Goal: Task Accomplishment & Management: Manage account settings

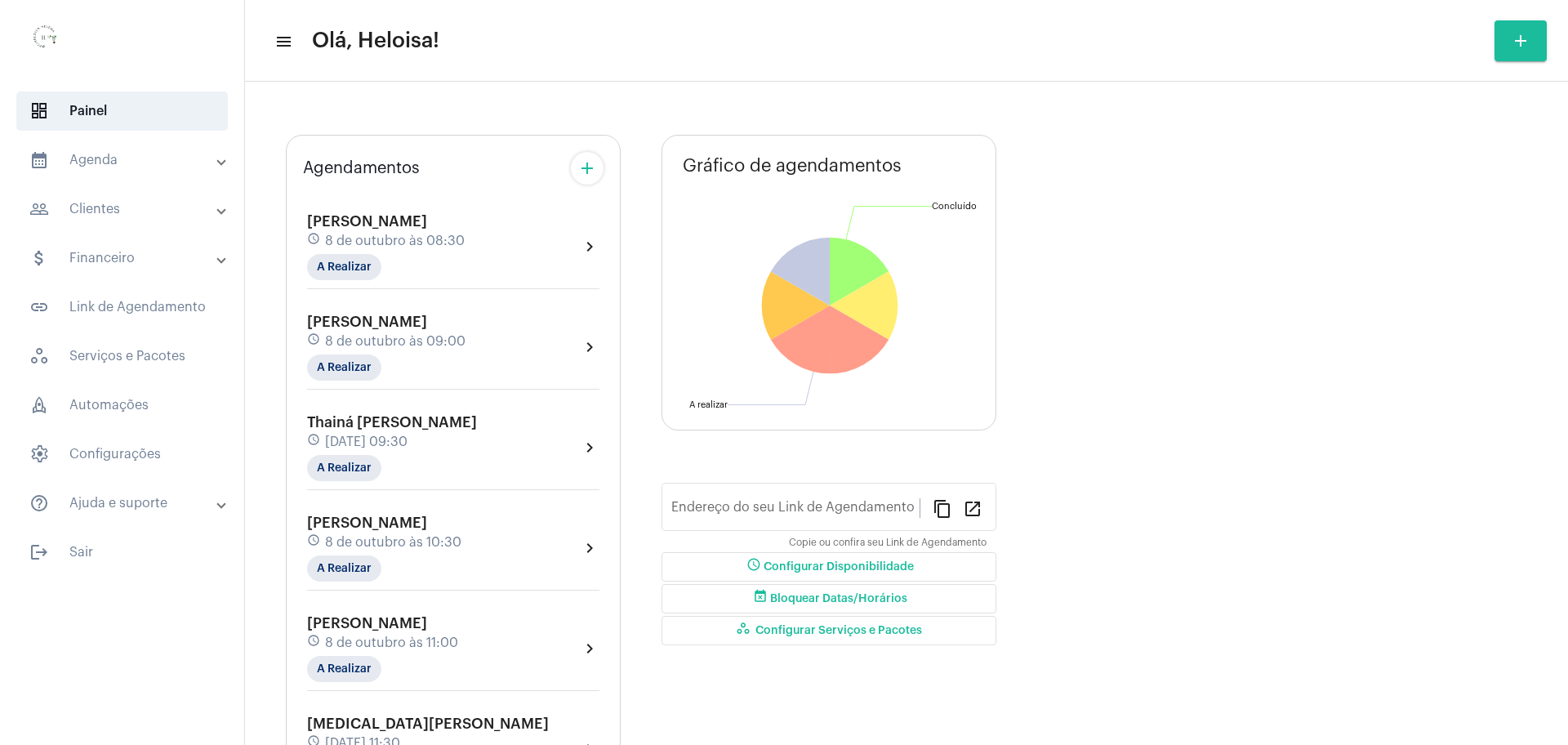
type input "[URL][DOMAIN_NAME]"
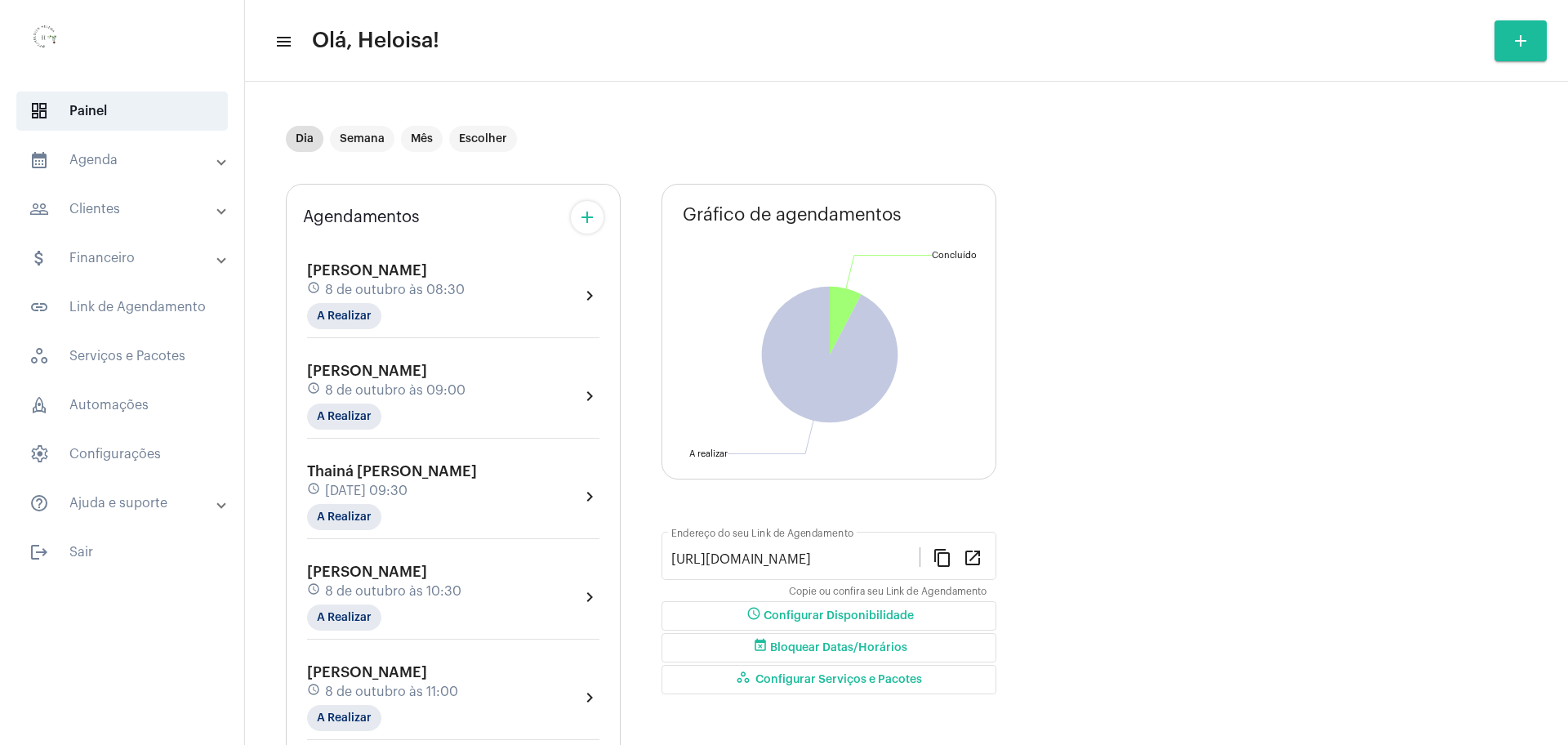
click at [584, 218] on mat-icon "add" at bounding box center [587, 217] width 20 height 20
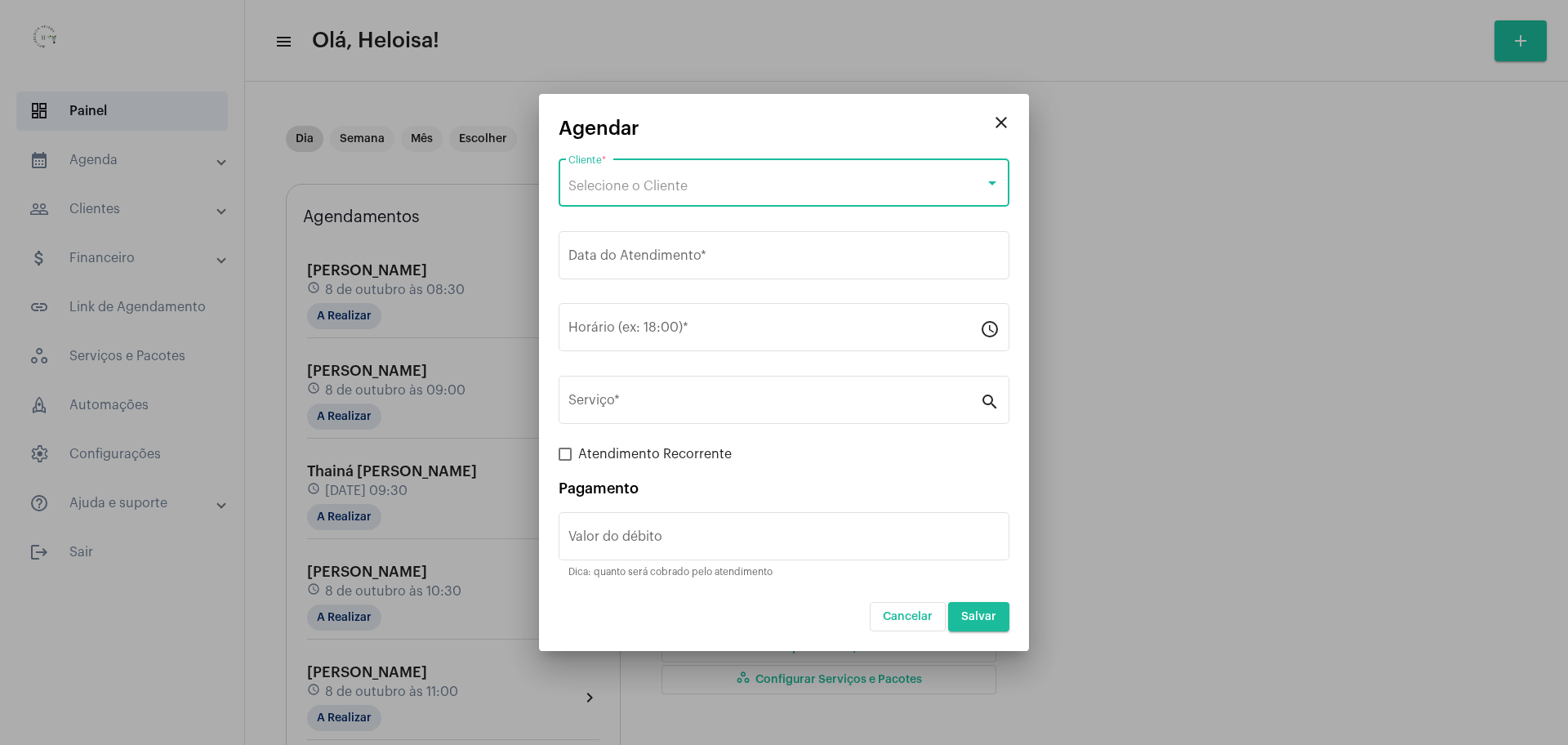
click at [700, 179] on div "Selecione o Cliente" at bounding box center [776, 186] width 416 height 15
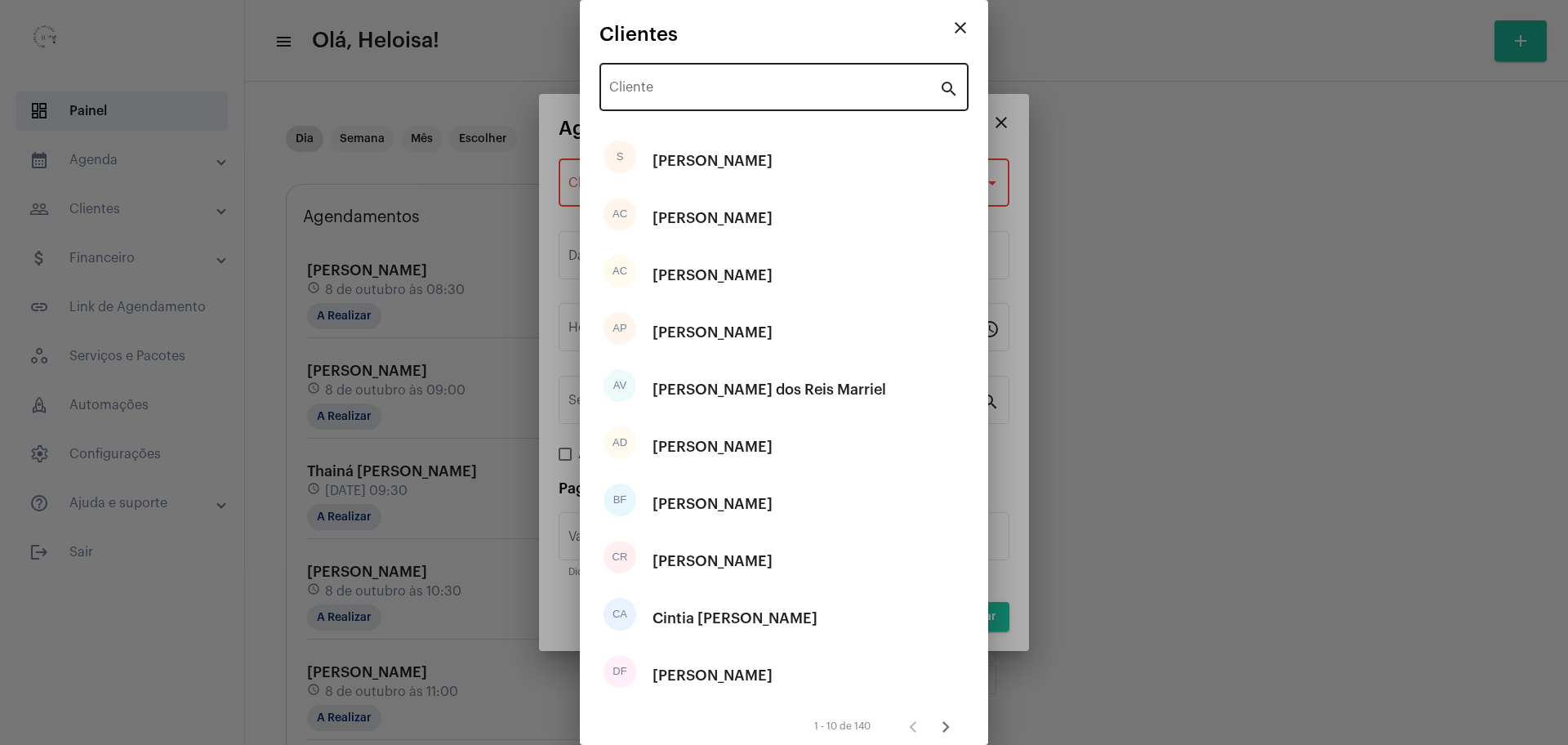
drag, startPoint x: 680, startPoint y: 73, endPoint x: 679, endPoint y: 84, distance: 11.0
click at [679, 78] on div "Cliente" at bounding box center [774, 85] width 330 height 51
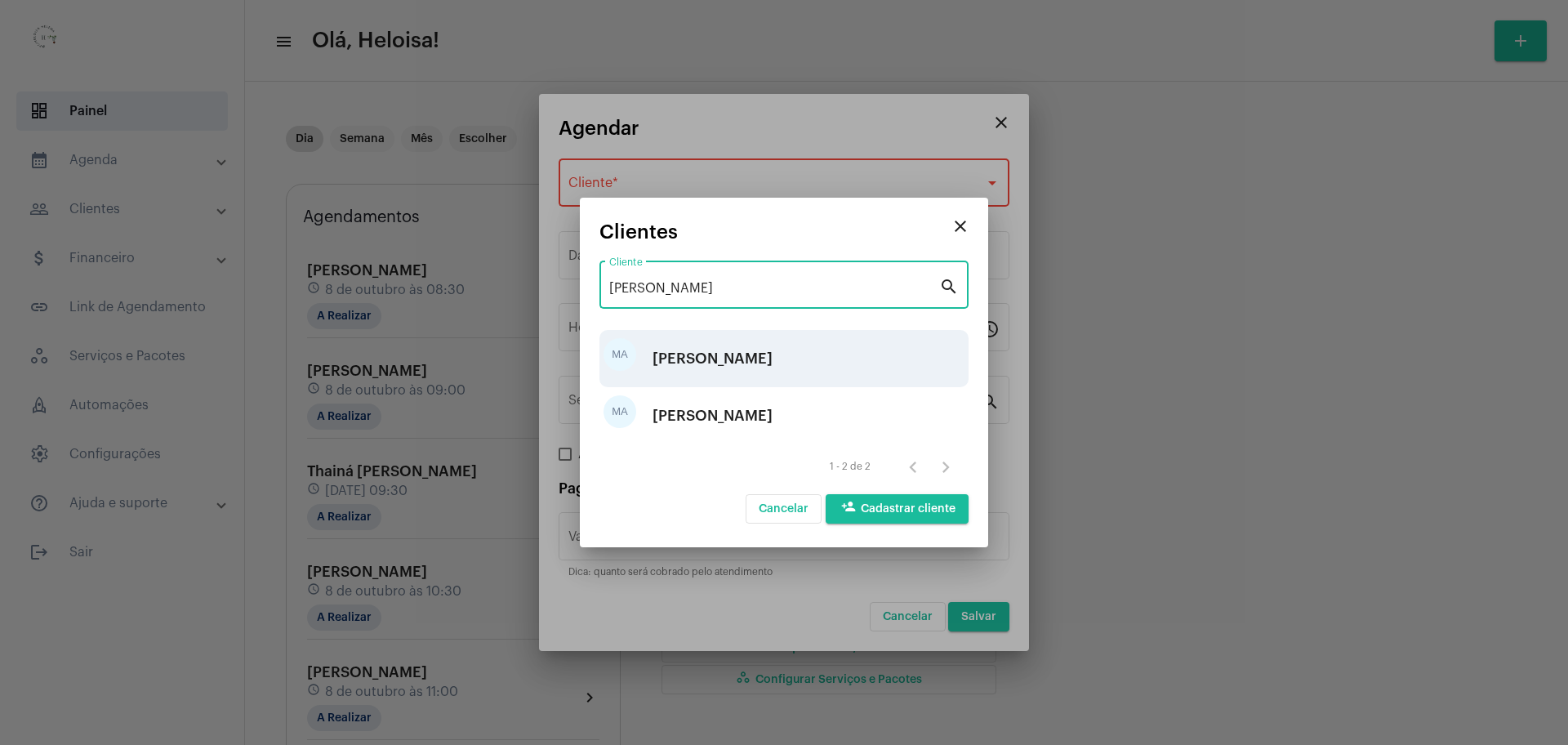
type input "[PERSON_NAME]"
click at [704, 362] on div "[PERSON_NAME]" at bounding box center [712, 358] width 120 height 49
type input "R$ 80"
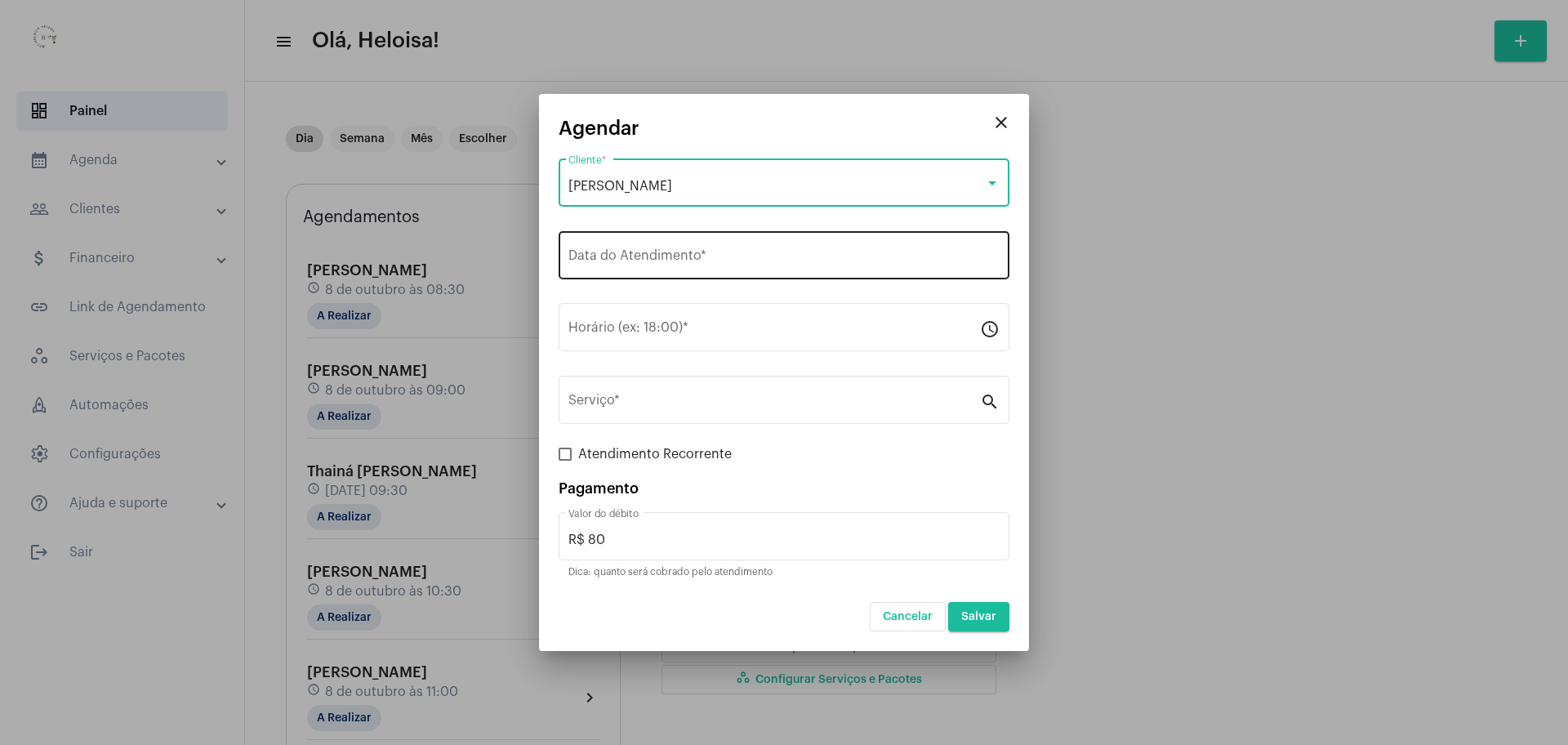
click at [684, 254] on input "Data do Atendimento *" at bounding box center [783, 259] width 431 height 15
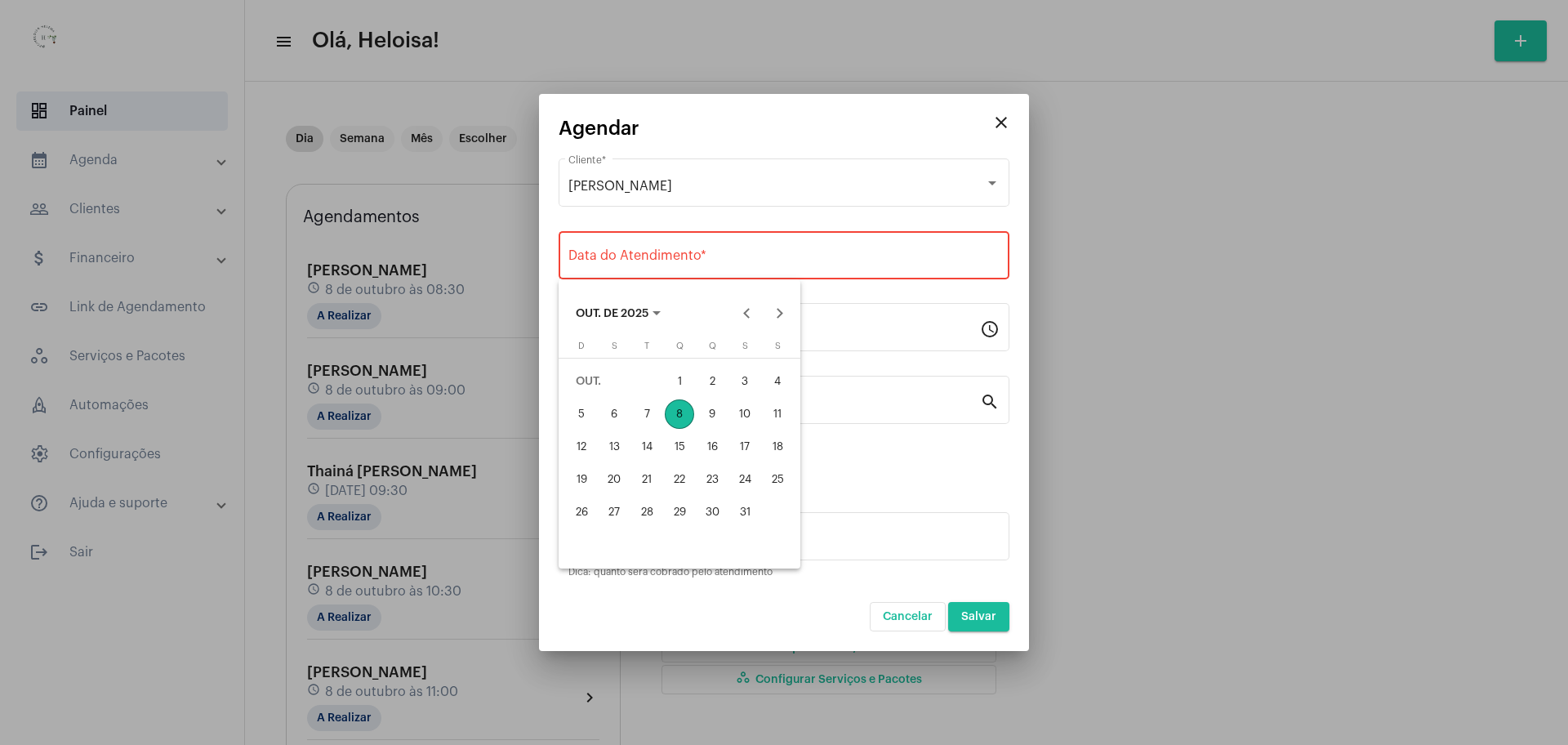
click at [679, 410] on div "8" at bounding box center [679, 414] width 29 height 29
type input "[DATE]"
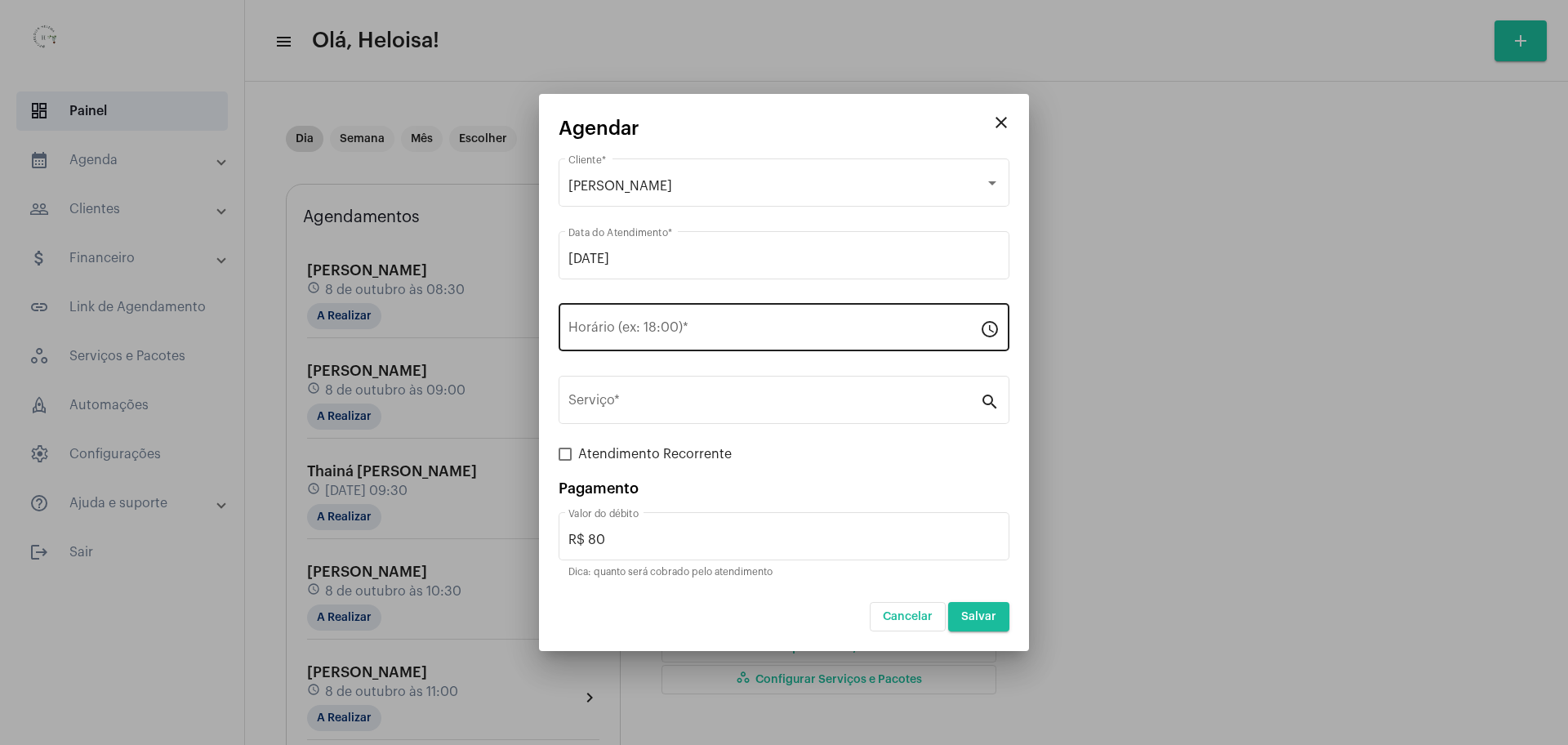
click at [591, 318] on div "Horário (ex: 18:00) *" at bounding box center [774, 325] width 412 height 51
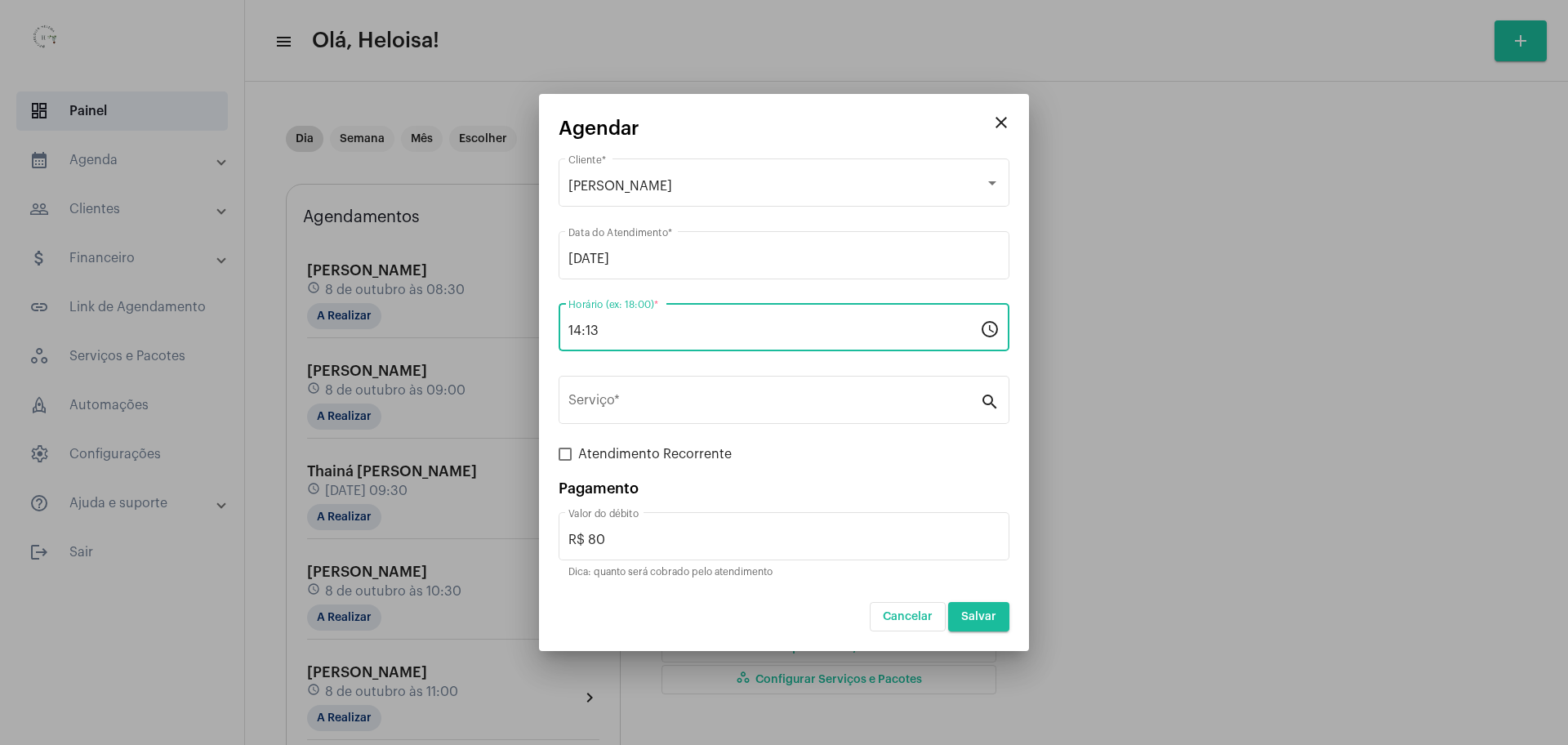
type input "14:13"
click at [571, 457] on span at bounding box center [565, 454] width 13 height 13
click at [565, 461] on input "Atendimento Recorrente" at bounding box center [565, 461] width 1 height 1
checkbox input "true"
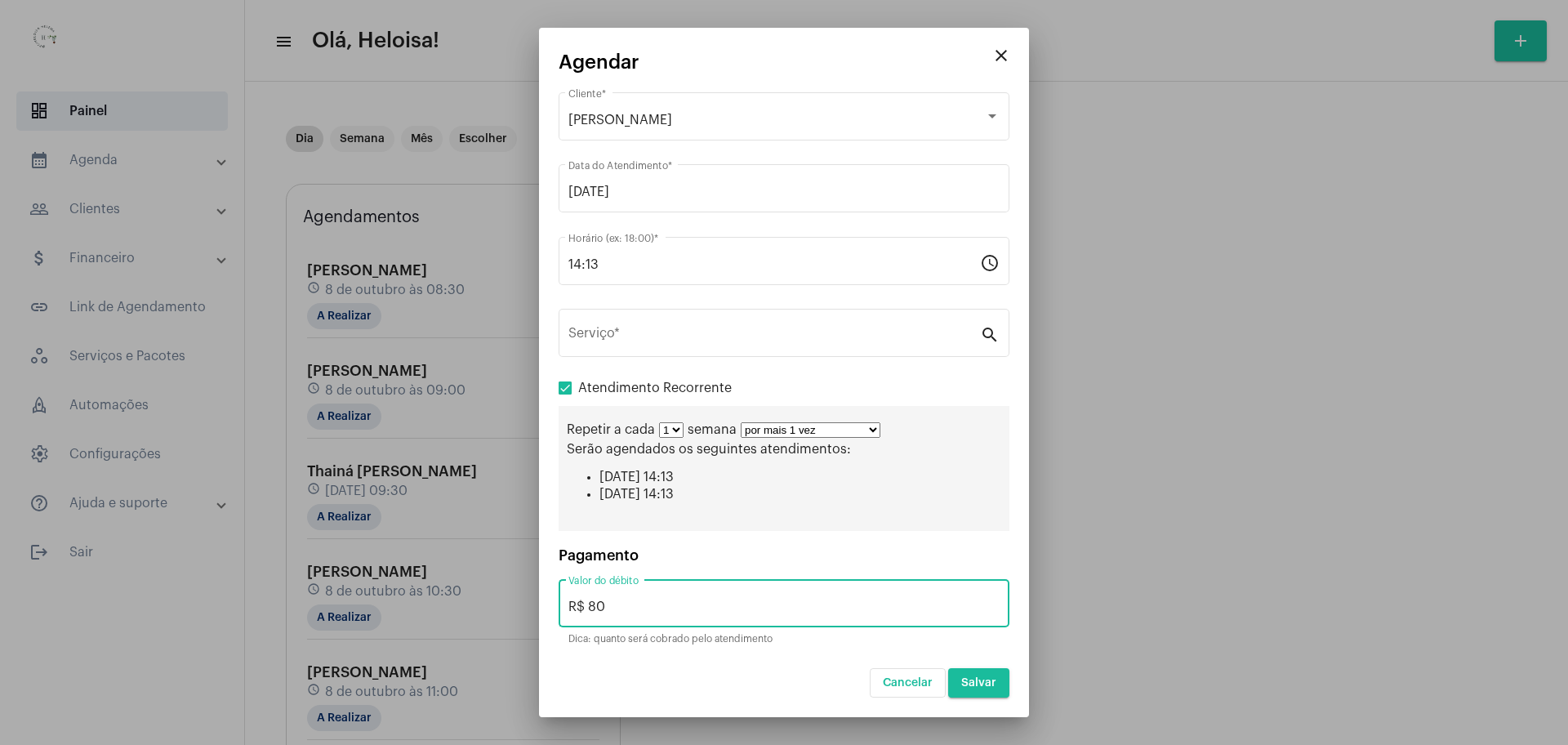
drag, startPoint x: 615, startPoint y: 603, endPoint x: 592, endPoint y: 603, distance: 23.0
click at [592, 603] on input "R$ 80" at bounding box center [783, 607] width 431 height 15
type input "R$ 40"
click at [835, 430] on select "por mais 1 vez por mais 2 vezes por mais 3 vezes por mais 4 vezes por mais 5 ve…" at bounding box center [810, 430] width 140 height 15
select select "9: 10"
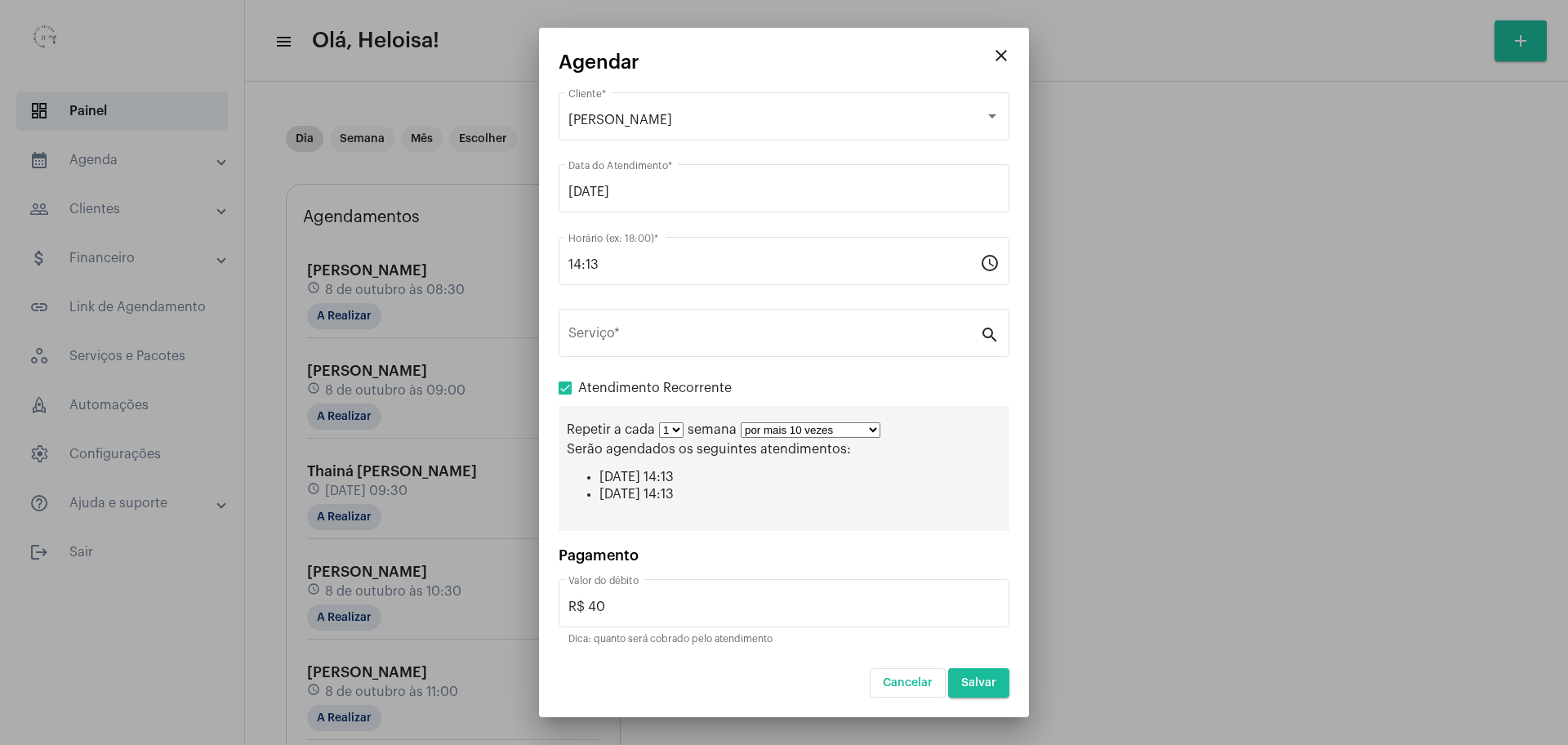
click at [740, 422] on select "por mais 1 vez por mais 2 vezes por mais 3 vezes por mais 4 vezes por mais 5 ve…" at bounding box center [810, 430] width 140 height 15
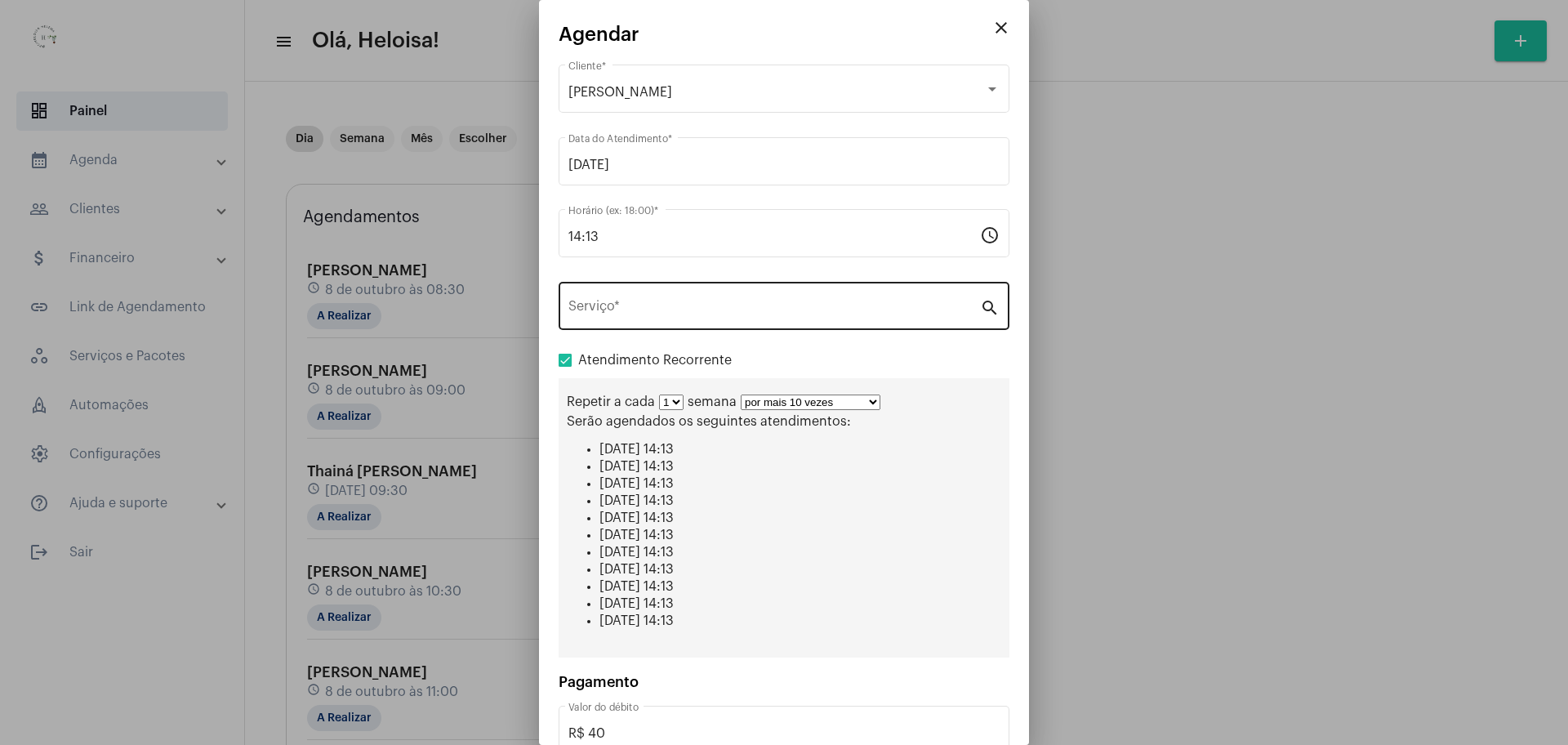
click at [711, 300] on div "Serviço *" at bounding box center [774, 304] width 412 height 51
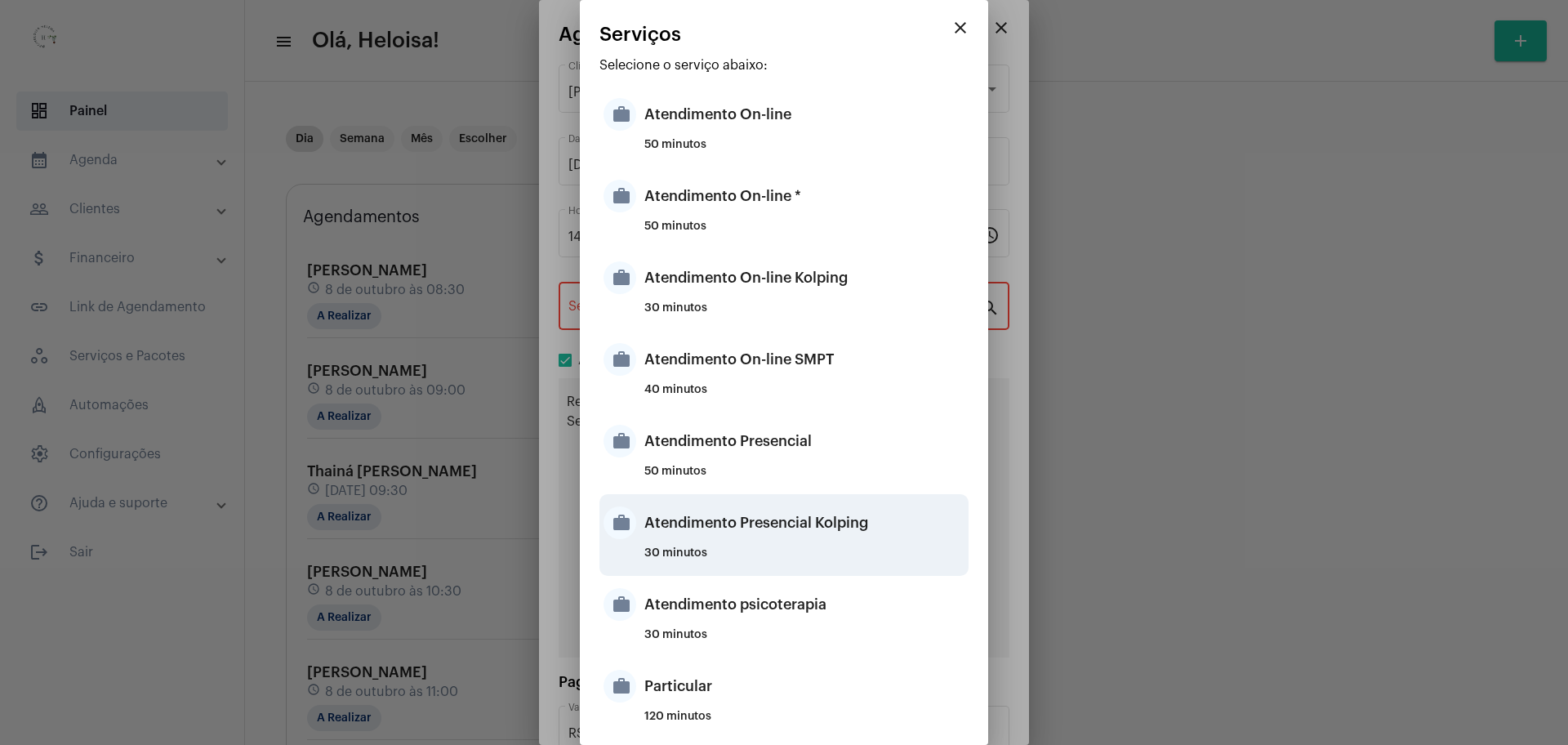
click at [765, 533] on div "Atendimento Presencial Kolping" at bounding box center [804, 522] width 320 height 49
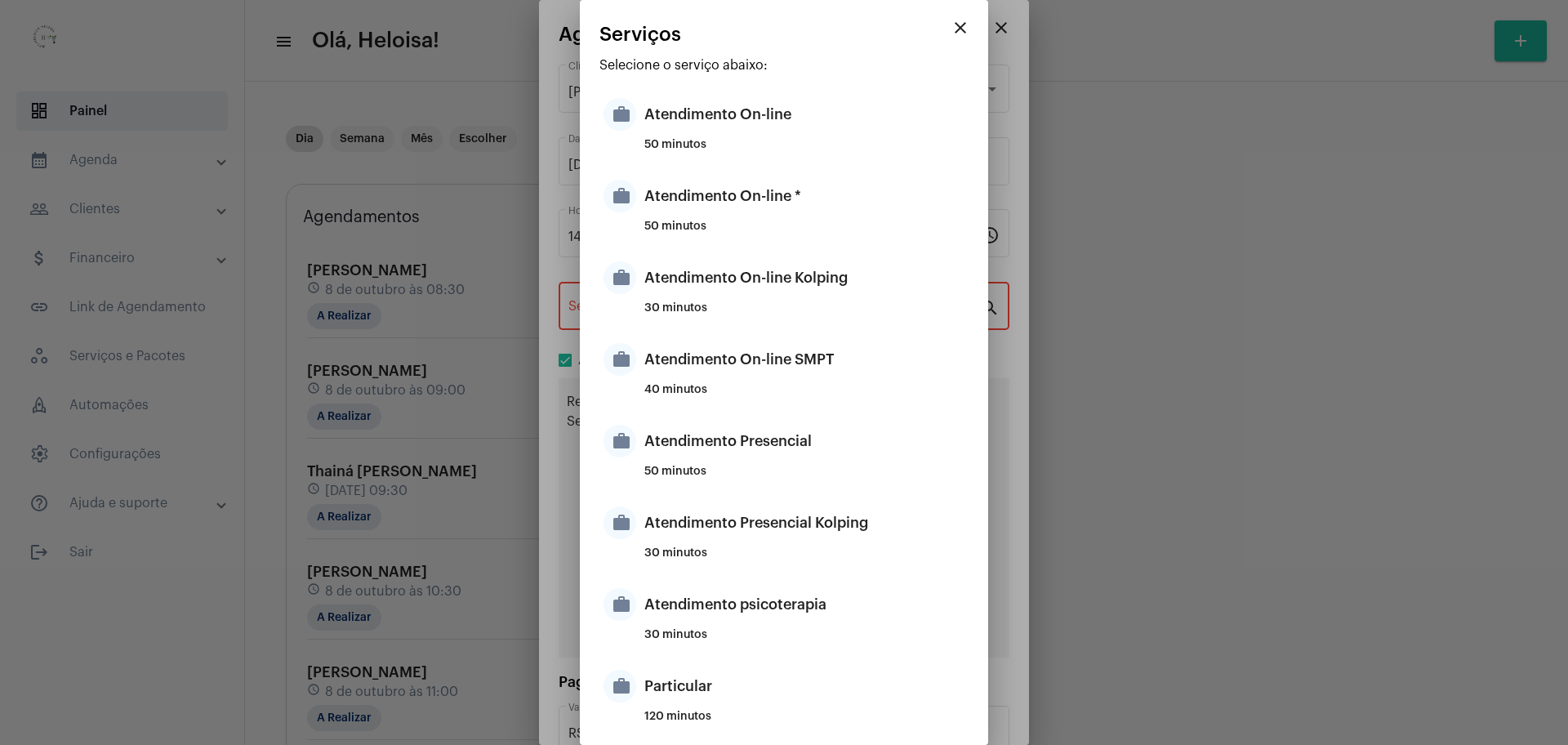
type input "Atendimento Presencial Kolping"
type input "R$ 80"
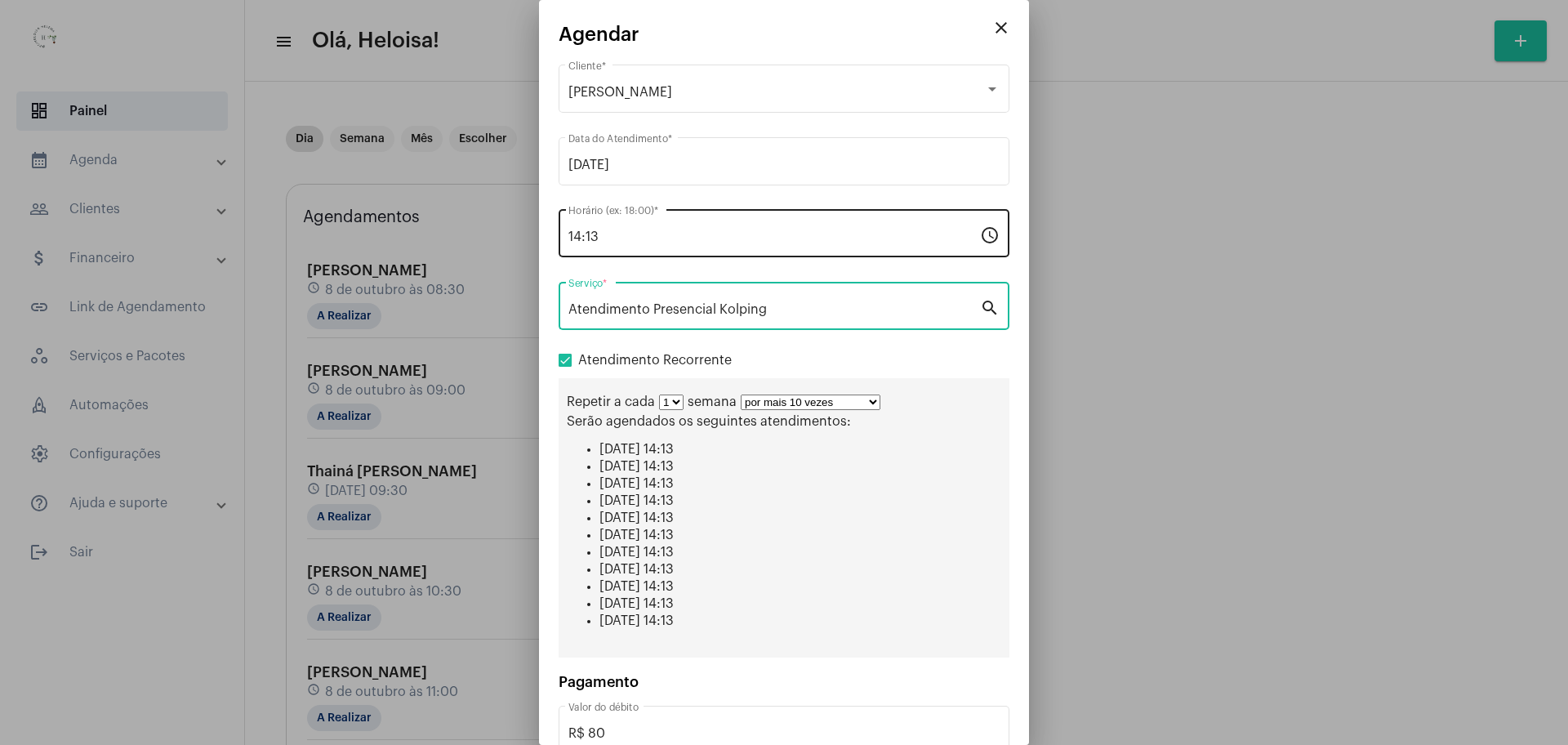
click at [647, 227] on div "14:13 Horário (ex: 18:00) *" at bounding box center [774, 231] width 412 height 51
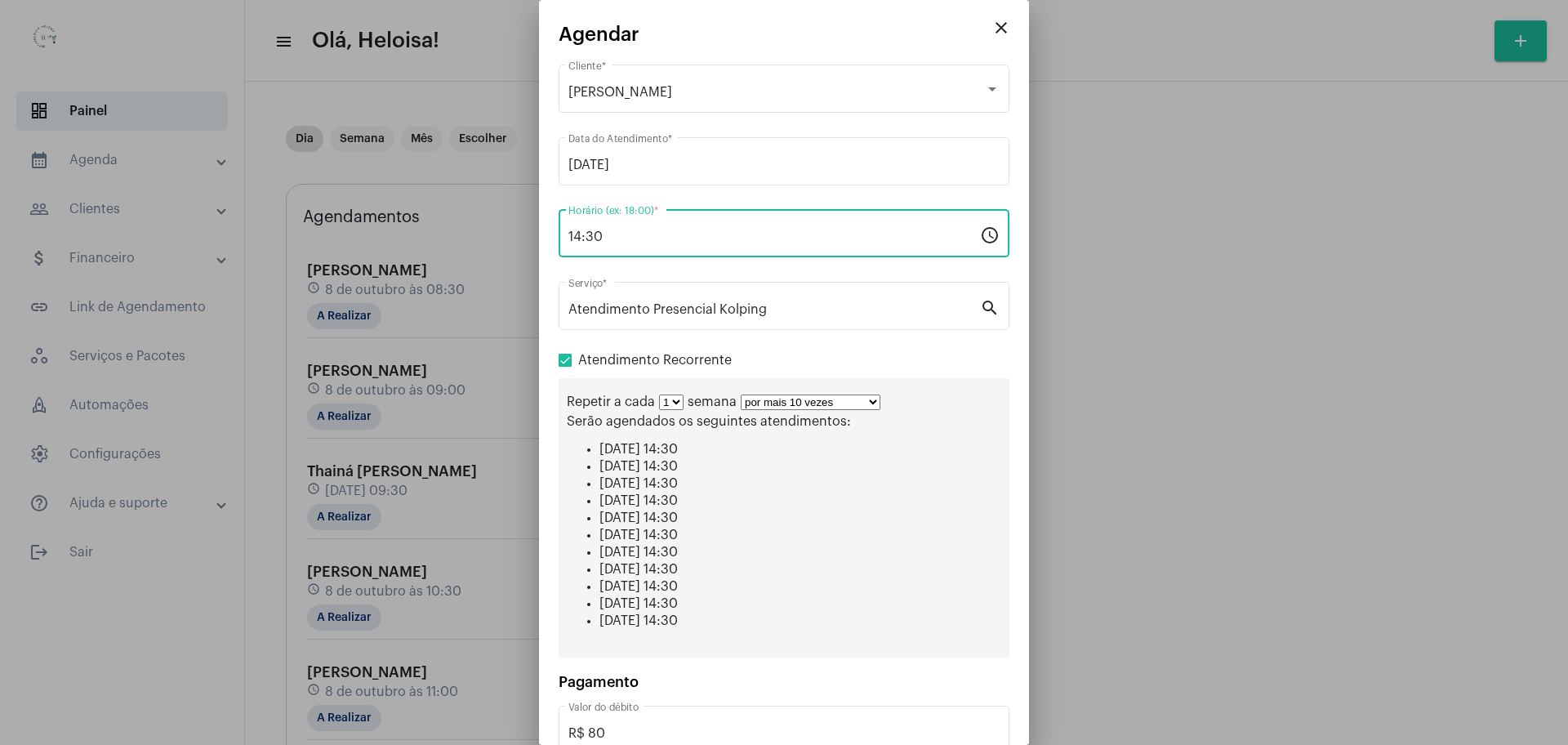
type input "14:30"
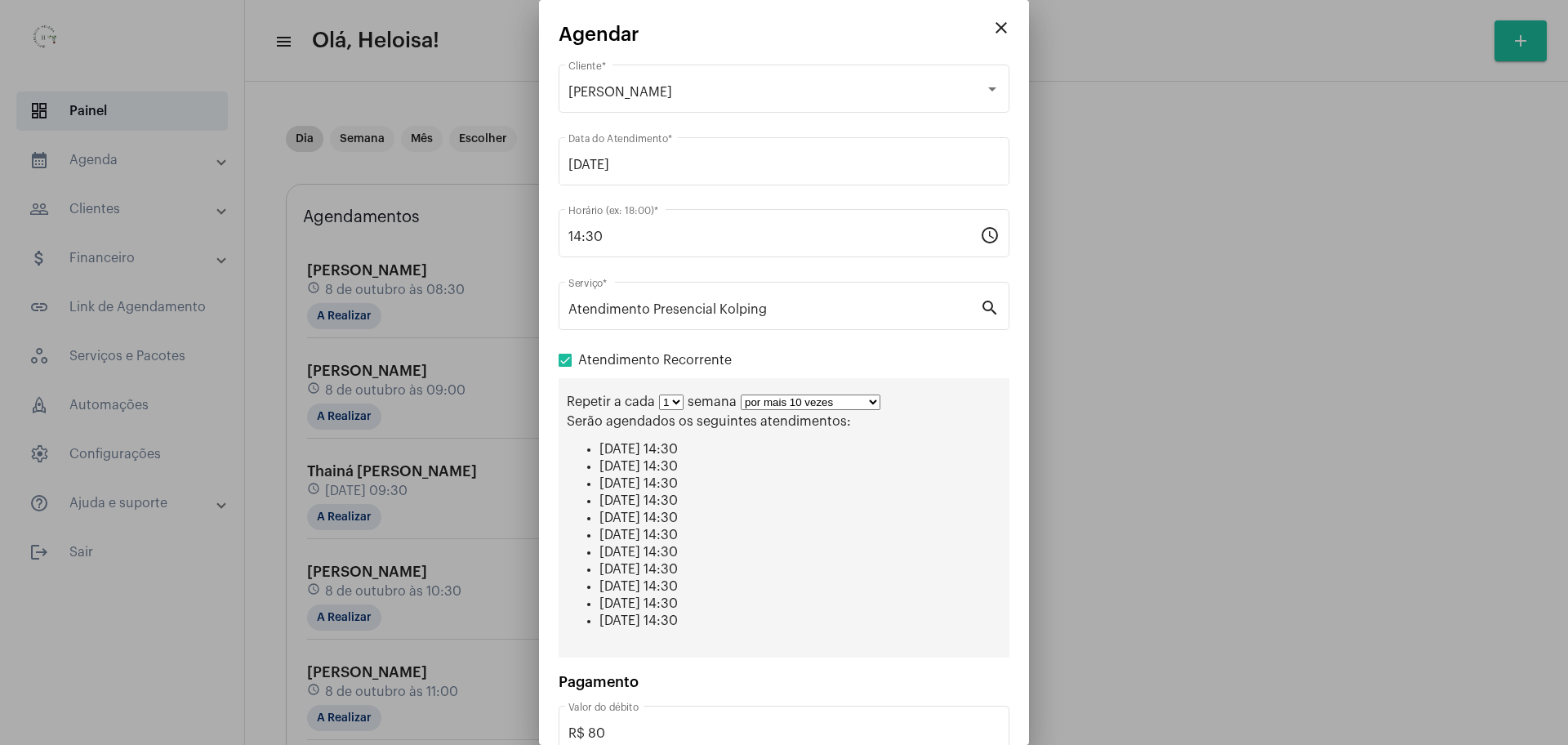
click at [978, 351] on div "Atendimento Recorrente Repetir a cada 1 2 3 4 5 6 7 8 semana por mais 1 vez por…" at bounding box center [784, 504] width 450 height 307
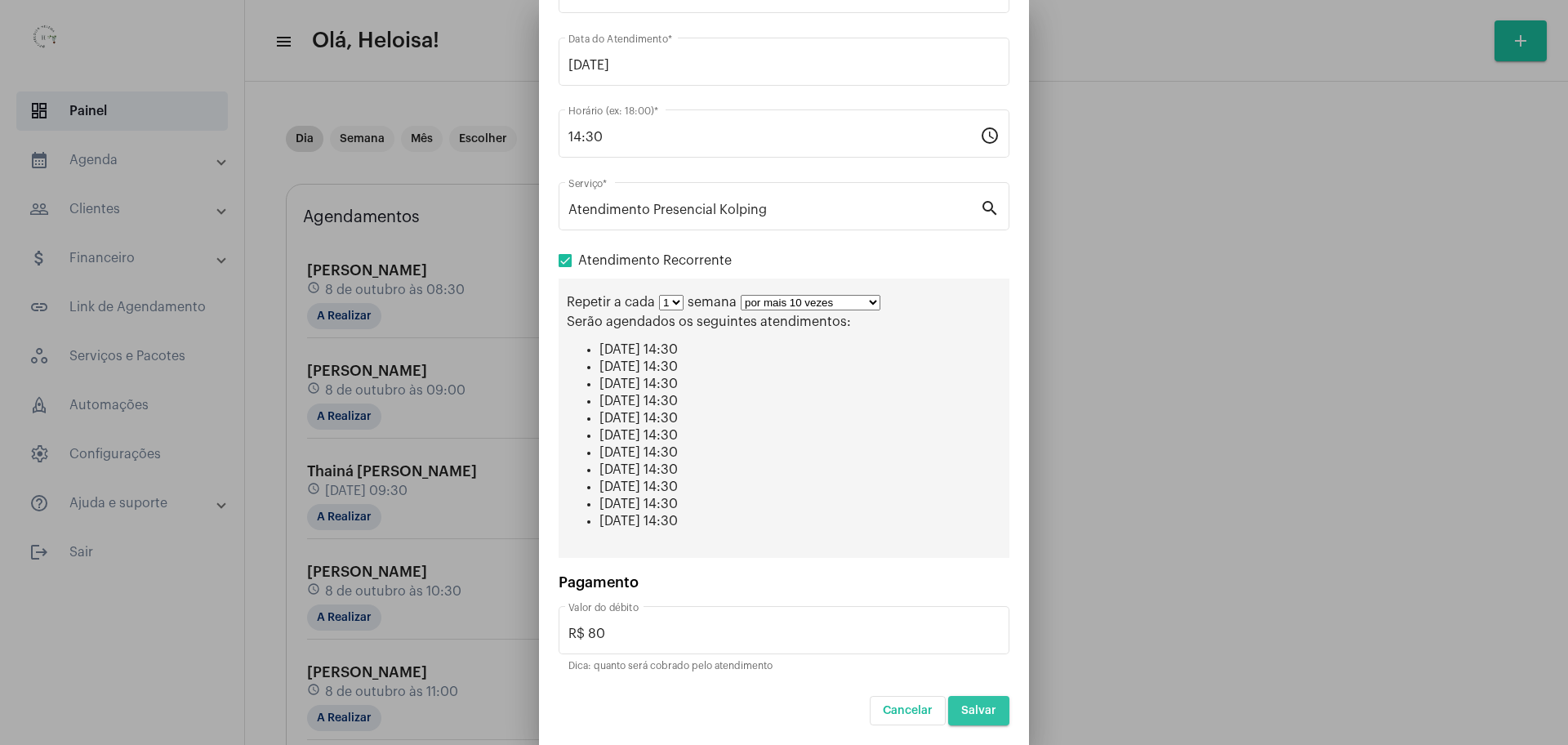
click at [980, 699] on button "Salvar" at bounding box center [979, 711] width 61 height 29
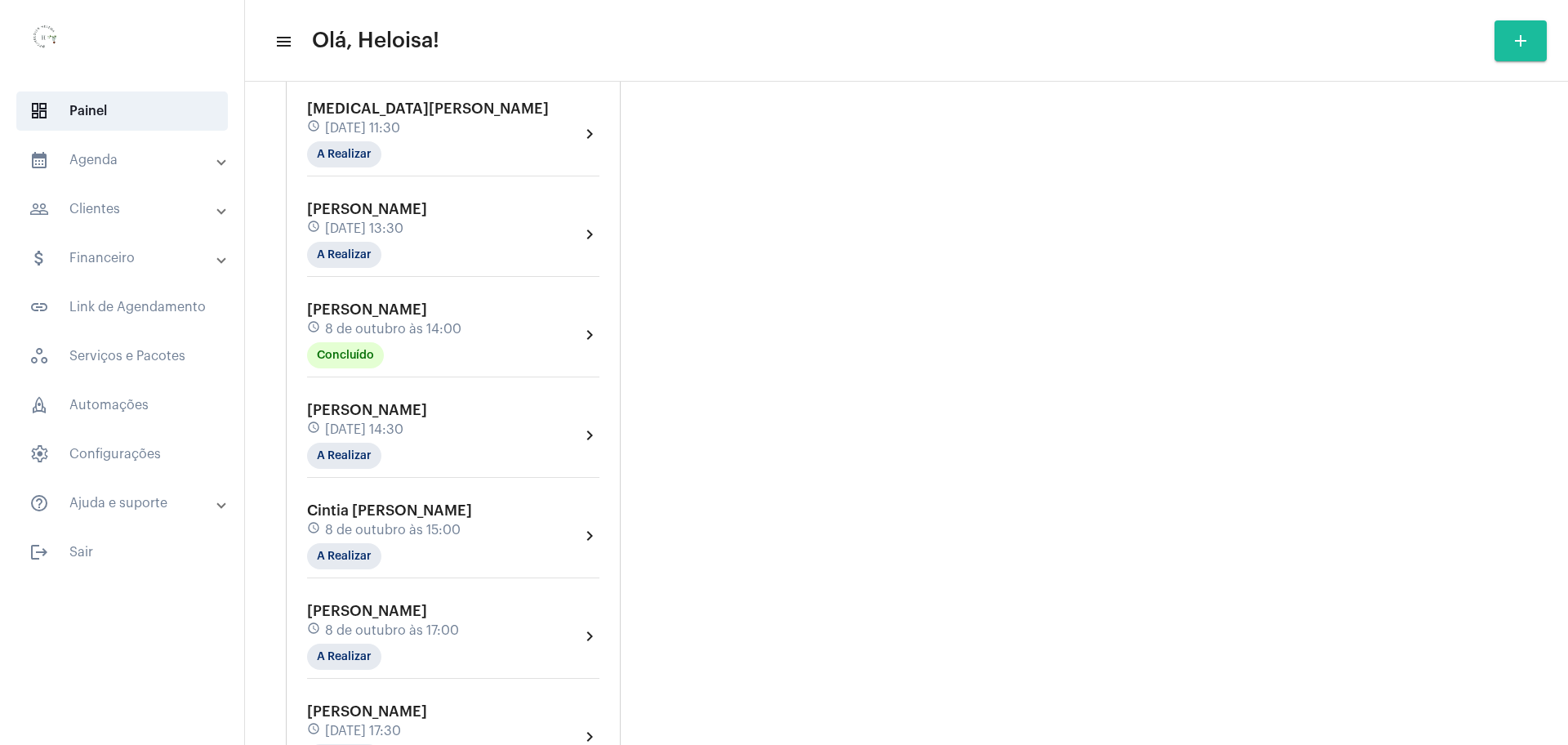
scroll to position [715, 0]
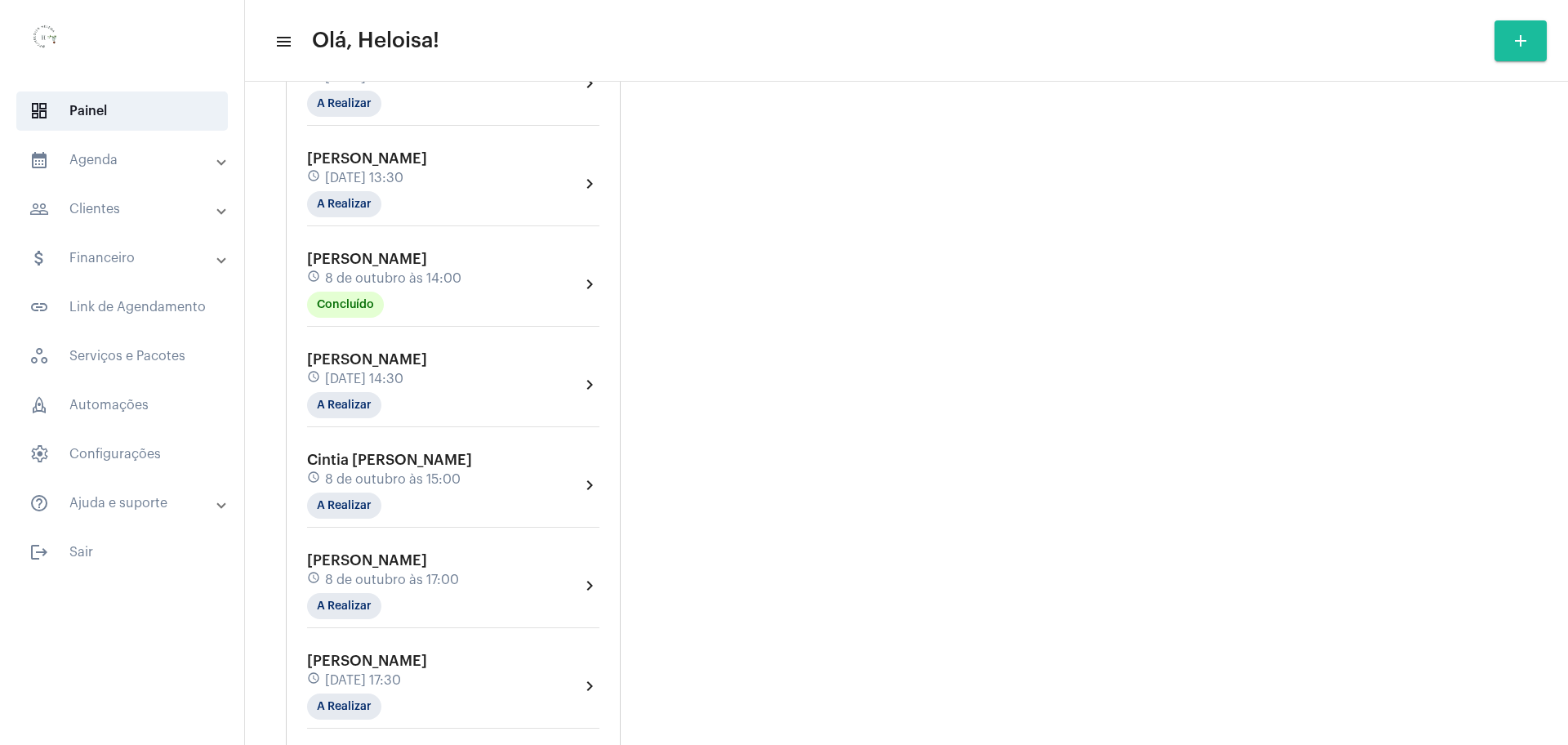
click at [369, 282] on span "8 de outubro às 14:00" at bounding box center [393, 278] width 136 height 15
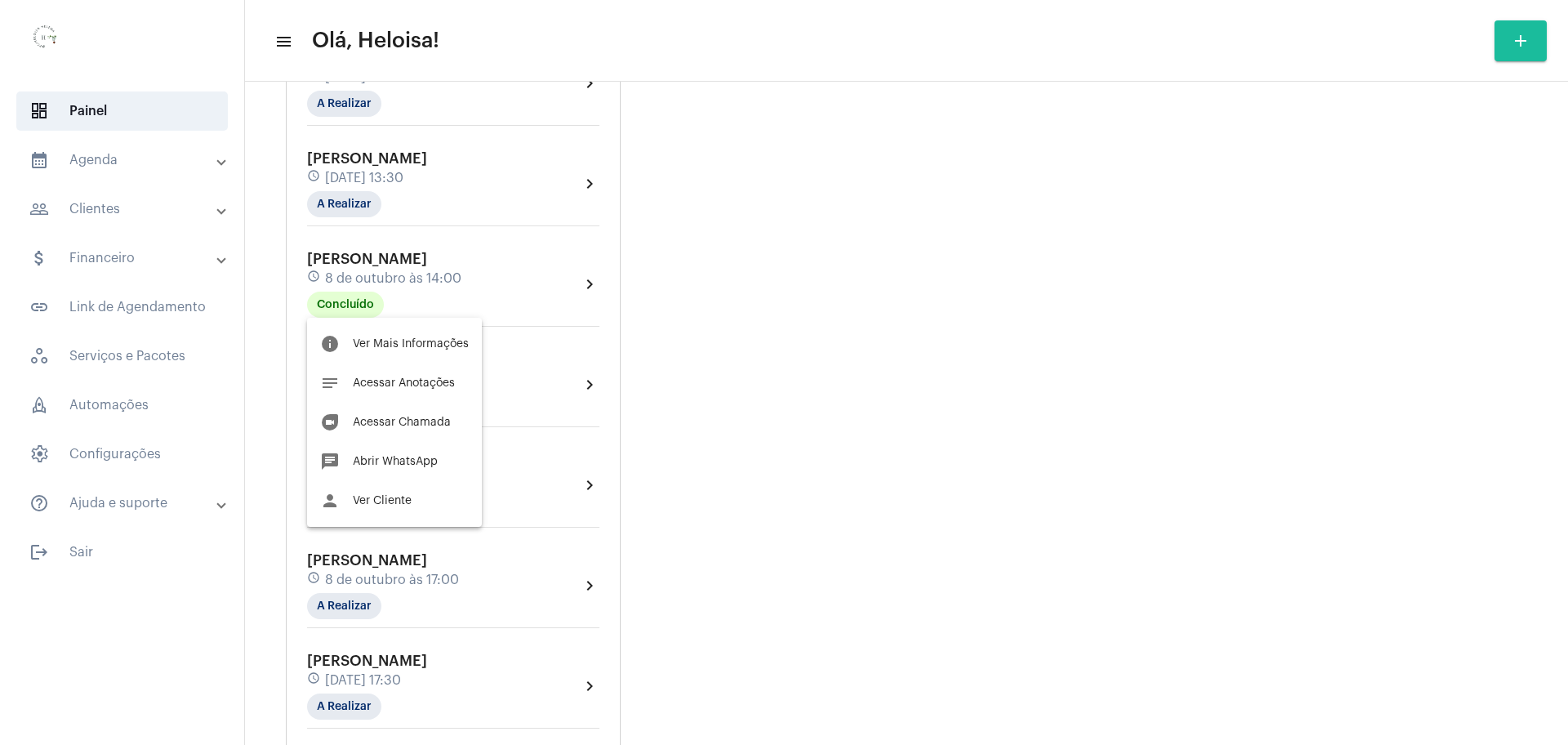
click at [842, 314] on div at bounding box center [784, 372] width 1568 height 745
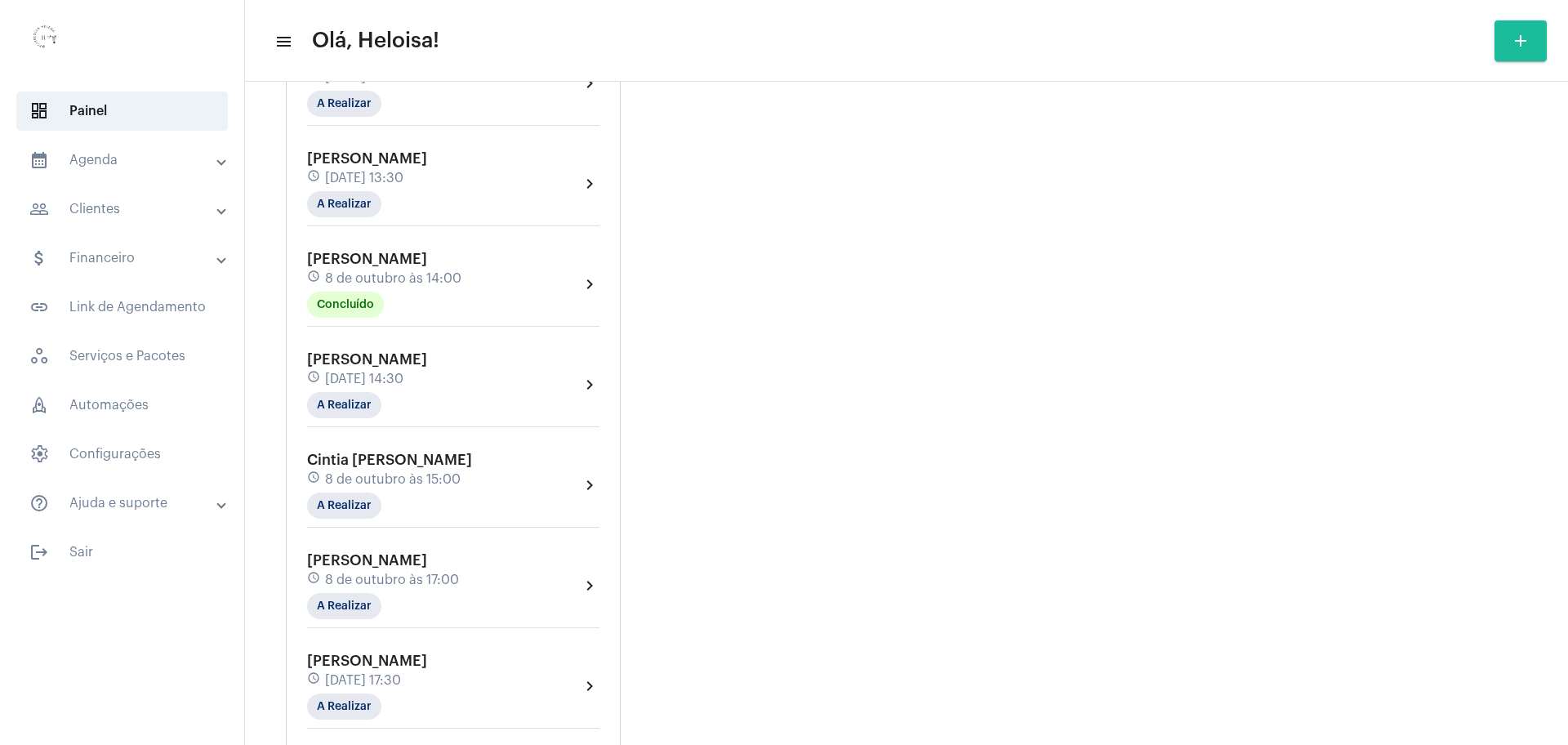
click at [392, 276] on span "8 de outubro às 14:00" at bounding box center [393, 278] width 136 height 15
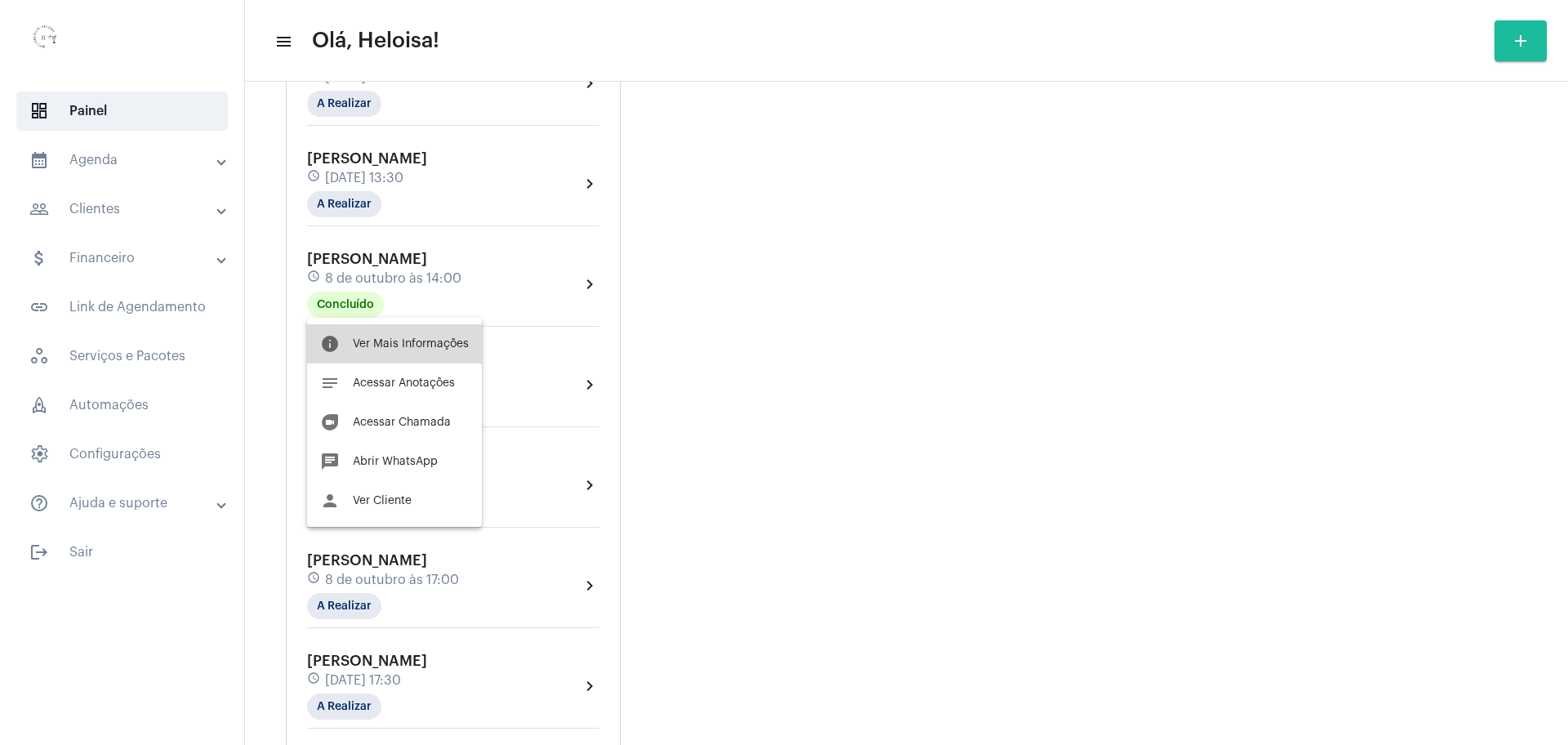
click at [440, 334] on button "info Ver Mais Informações" at bounding box center [394, 344] width 175 height 39
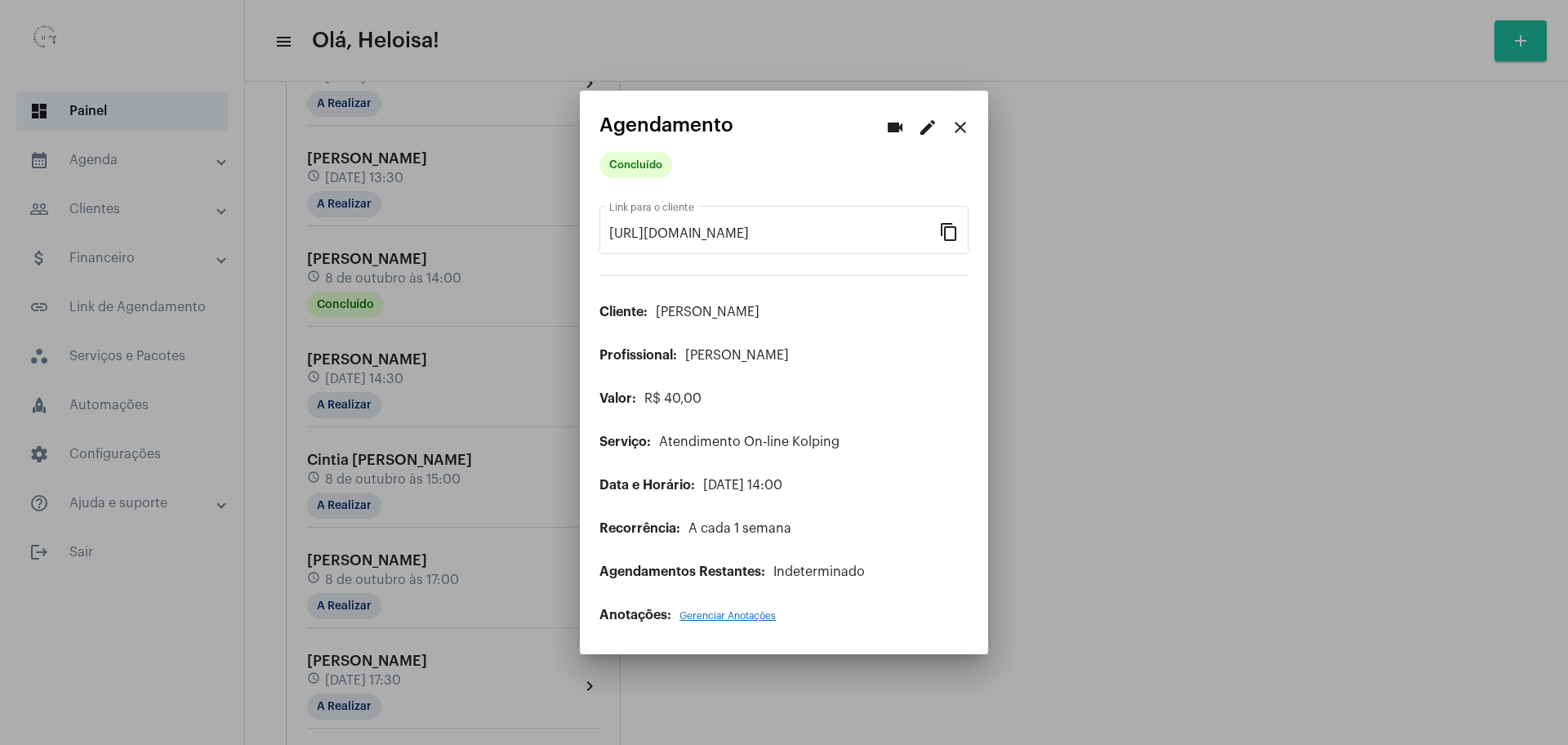
click at [929, 127] on mat-icon "edit" at bounding box center [927, 127] width 20 height 20
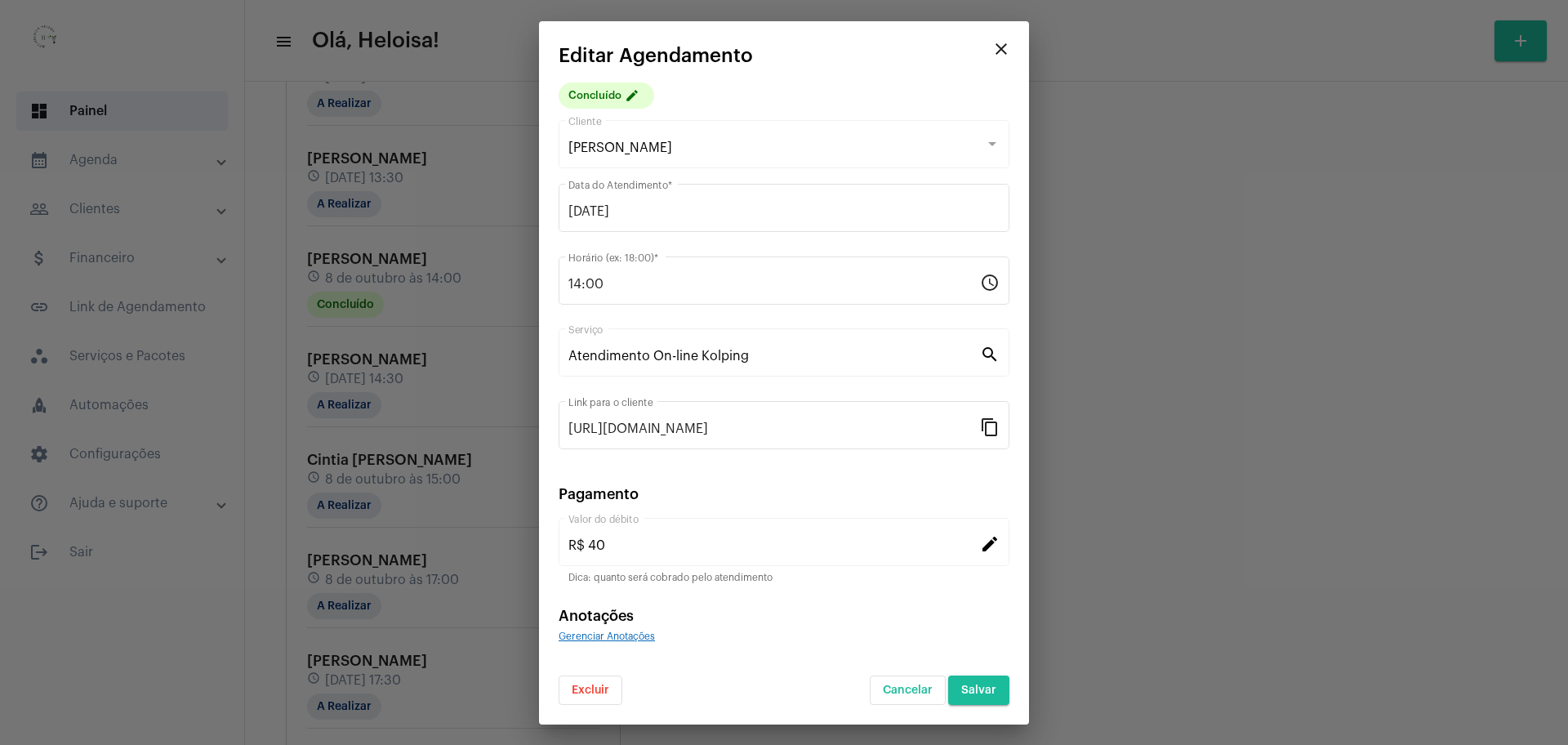
click at [584, 697] on button "Excluir" at bounding box center [590, 690] width 64 height 29
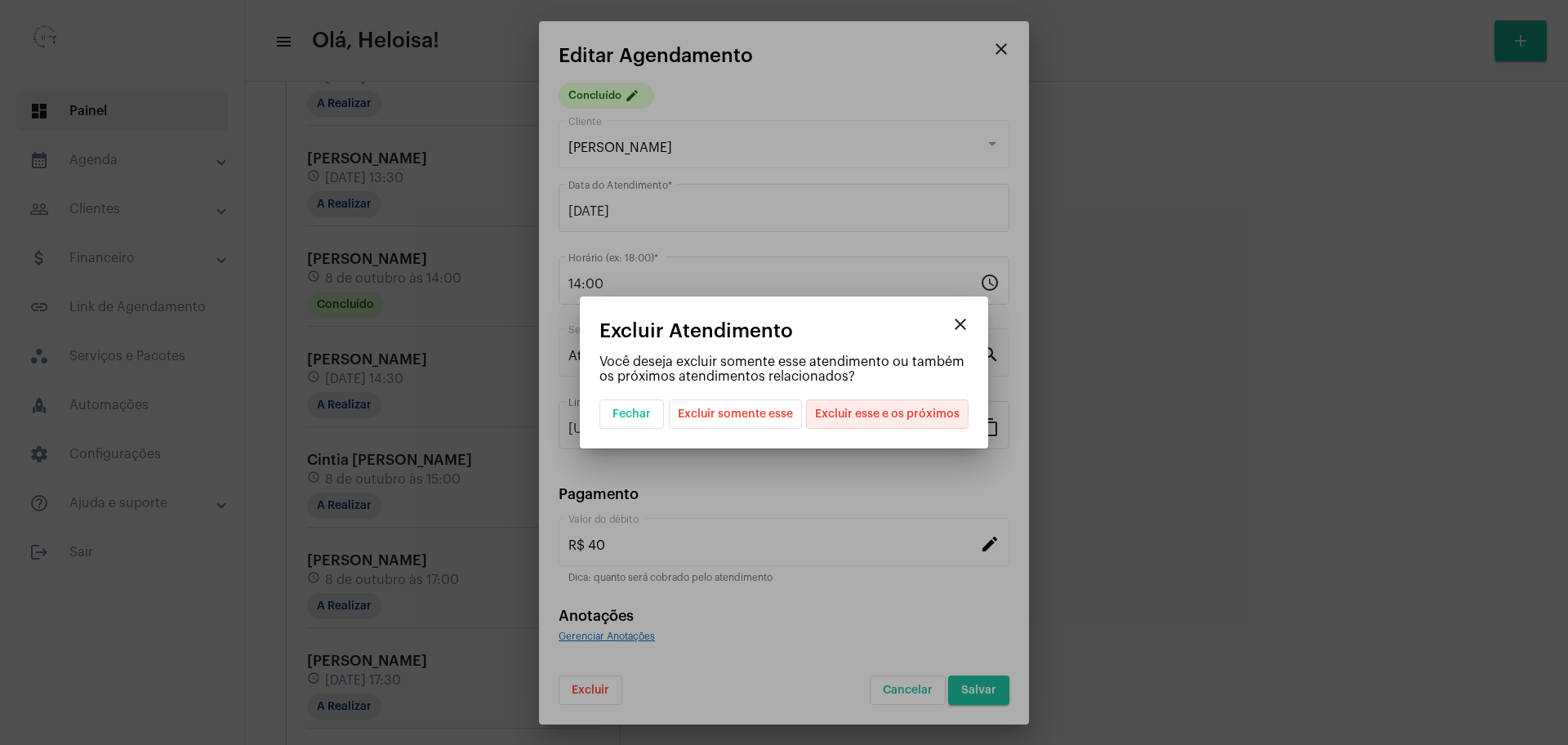
click at [880, 411] on span "Excluir esse e os próximos" at bounding box center [886, 414] width 144 height 28
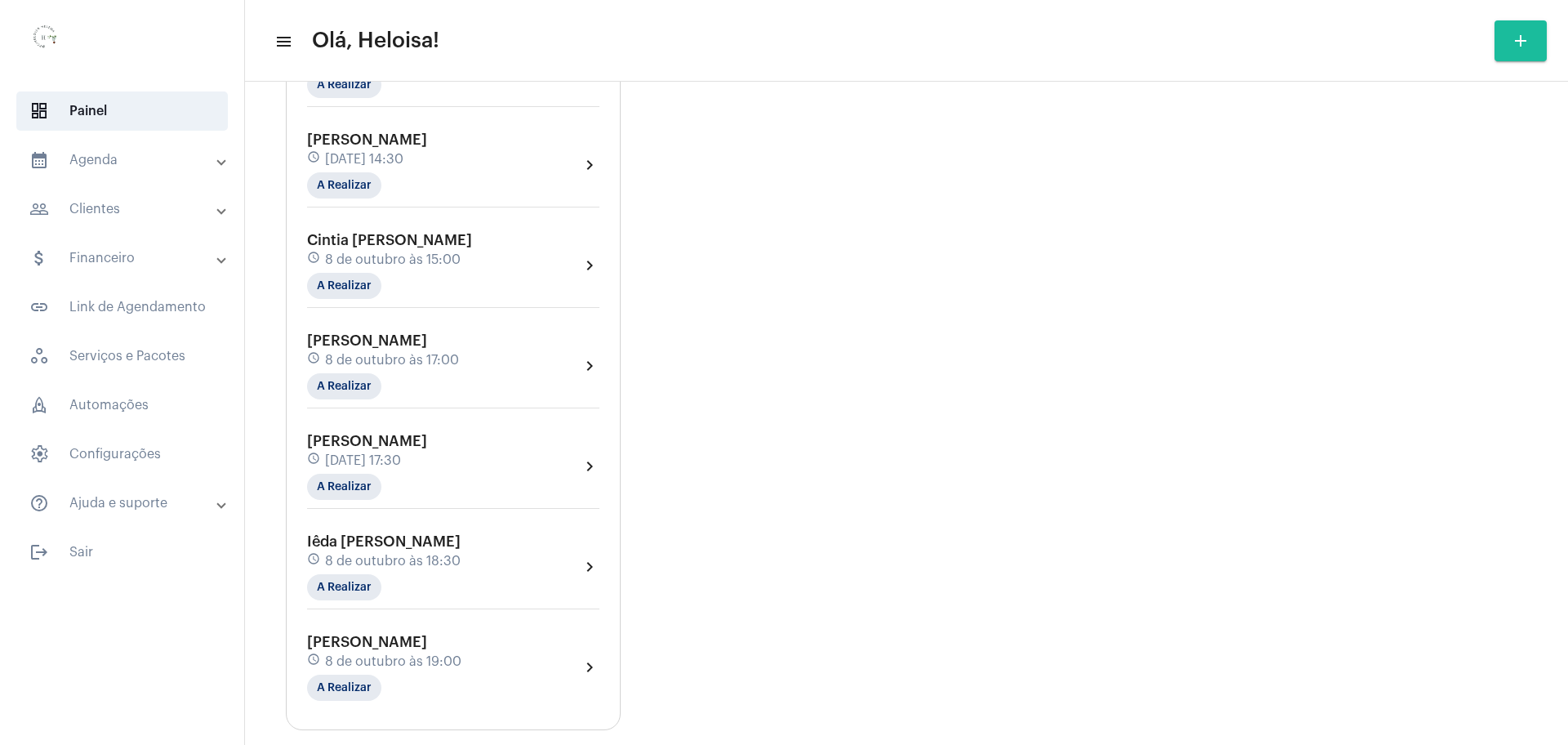
scroll to position [860, 0]
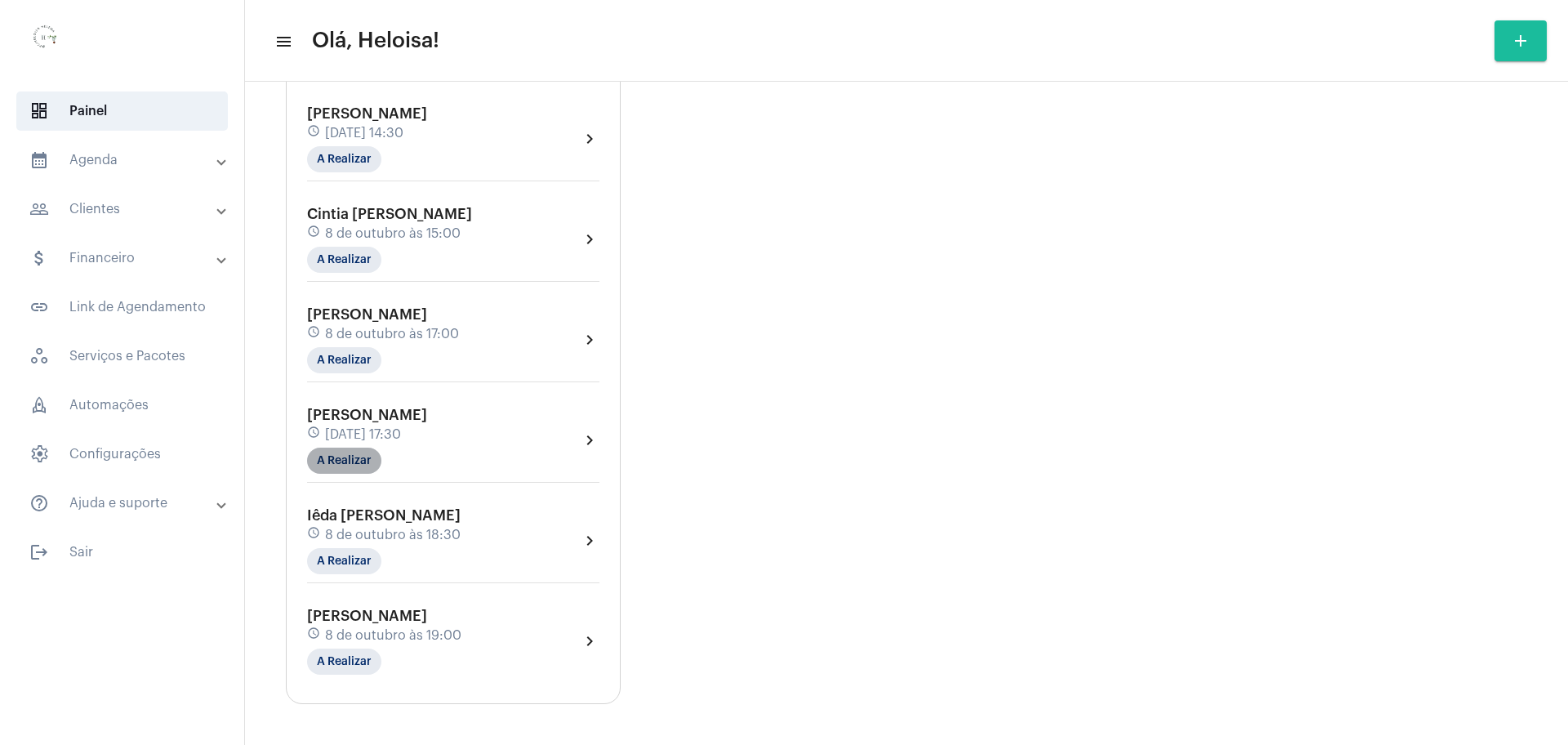
click at [325, 465] on mat-chip "A Realizar" at bounding box center [344, 461] width 74 height 26
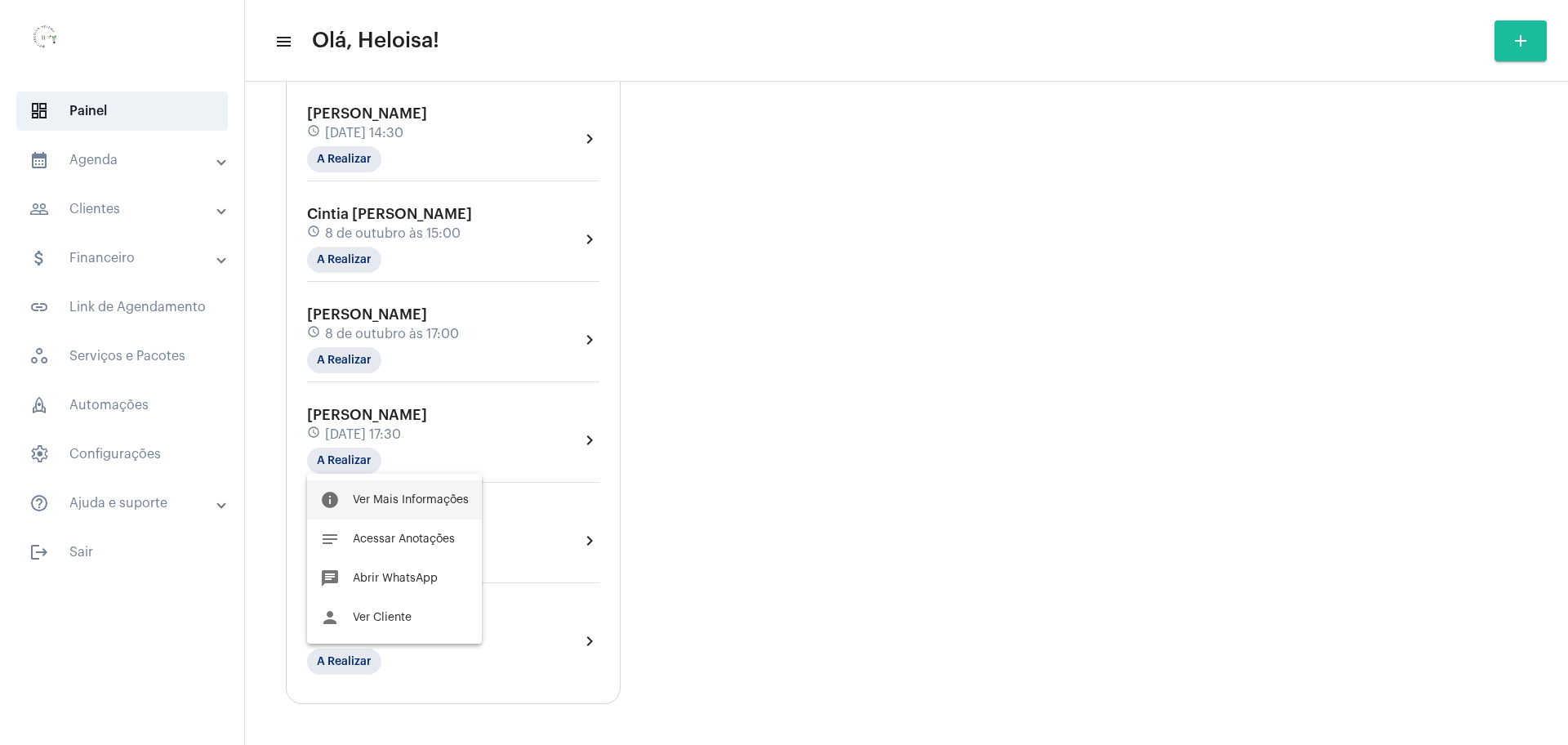
click at [380, 498] on span "Ver Mais Informações" at bounding box center [411, 499] width 116 height 11
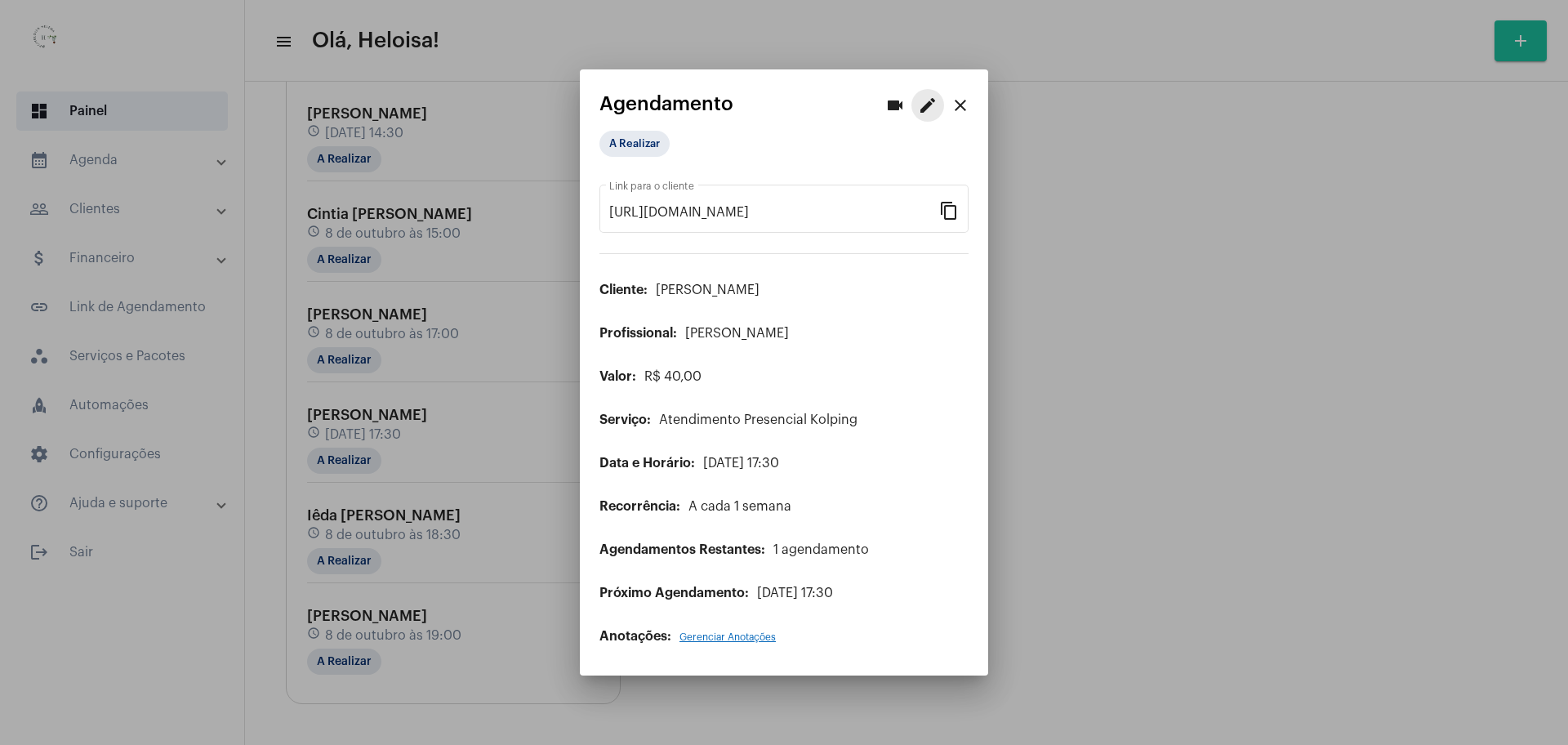
click at [925, 105] on mat-icon "edit" at bounding box center [927, 105] width 20 height 20
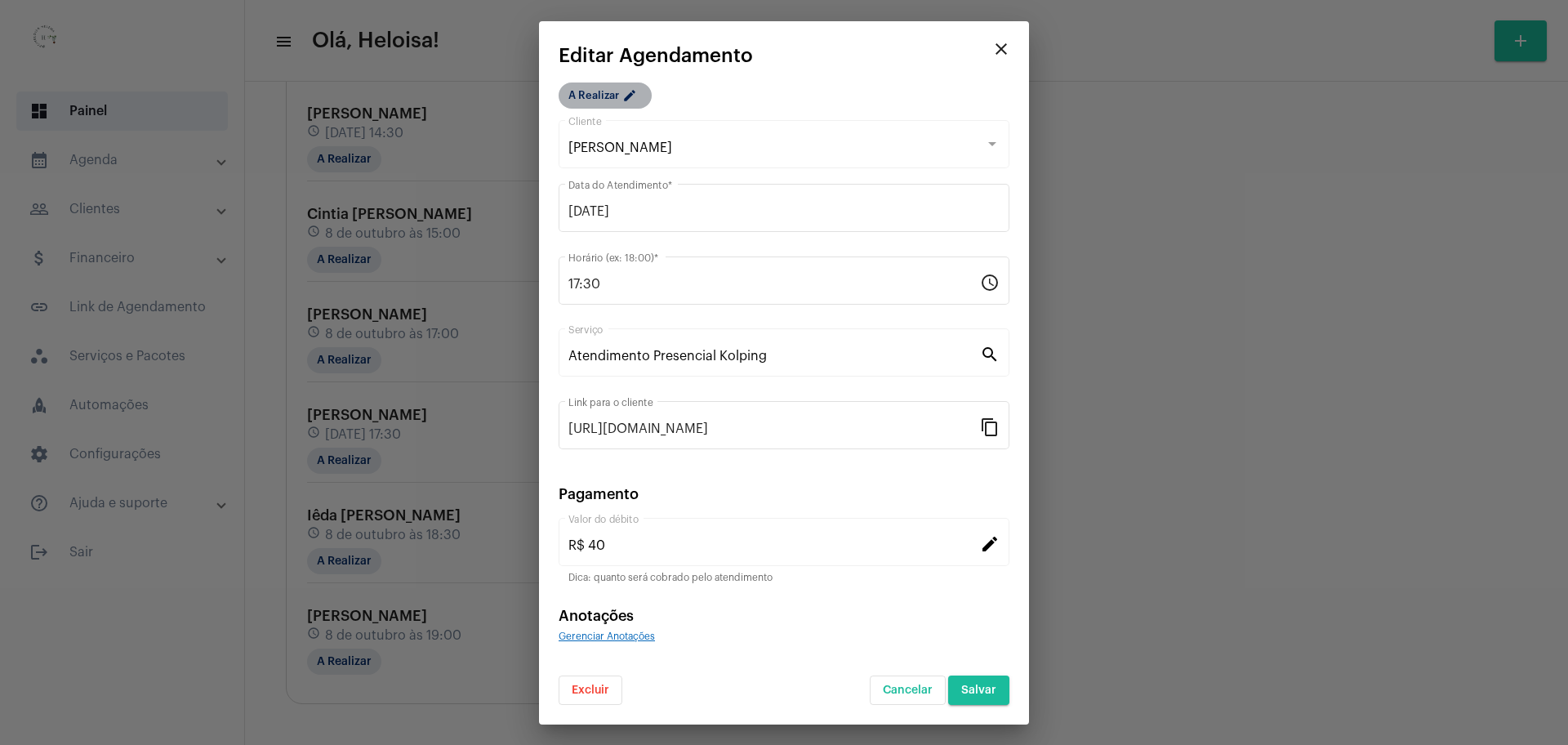
click at [622, 96] on mat-icon "edit" at bounding box center [631, 97] width 20 height 20
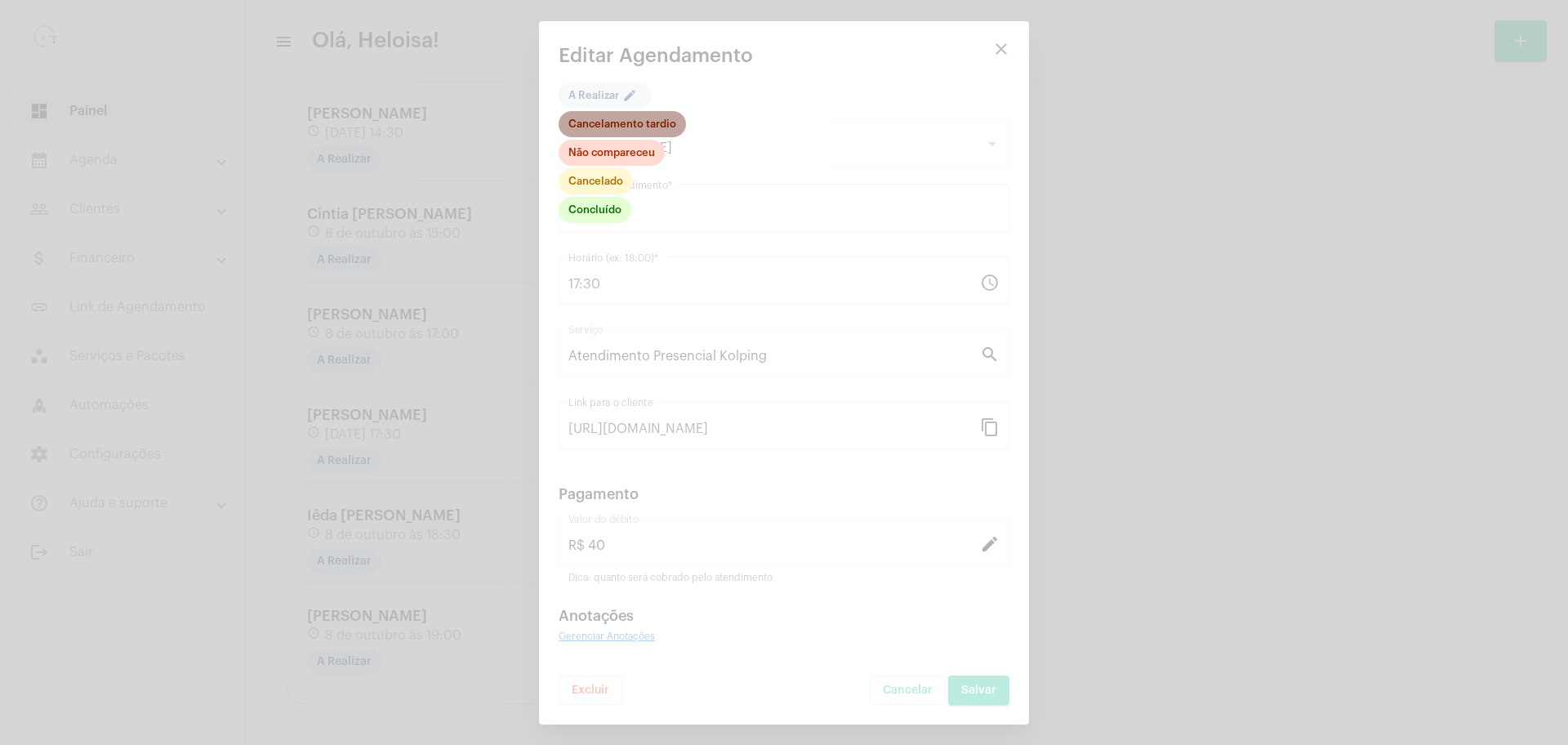
click at [601, 125] on mat-chip "Cancelamento tardio" at bounding box center [622, 124] width 127 height 26
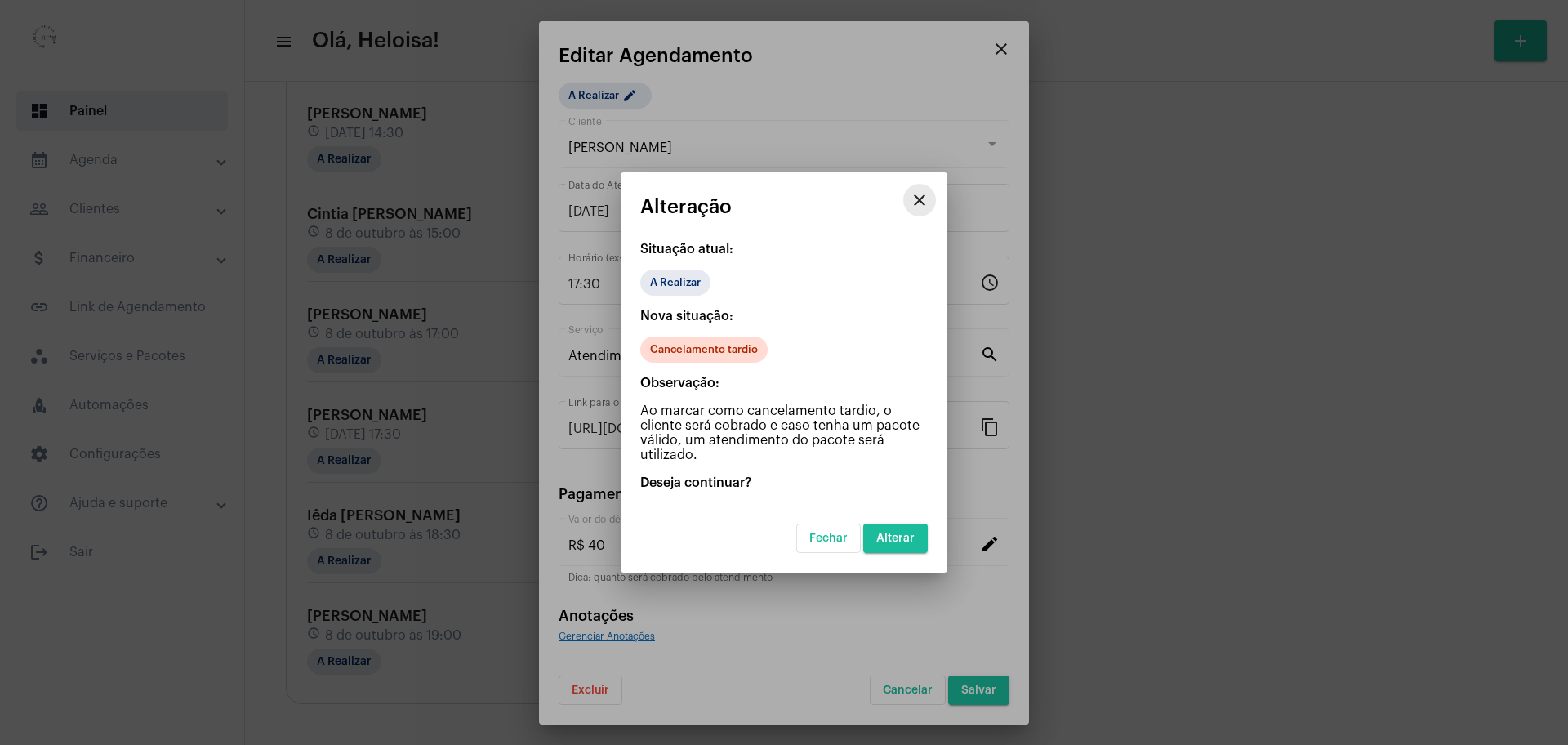
click at [922, 203] on mat-icon "close" at bounding box center [919, 200] width 20 height 20
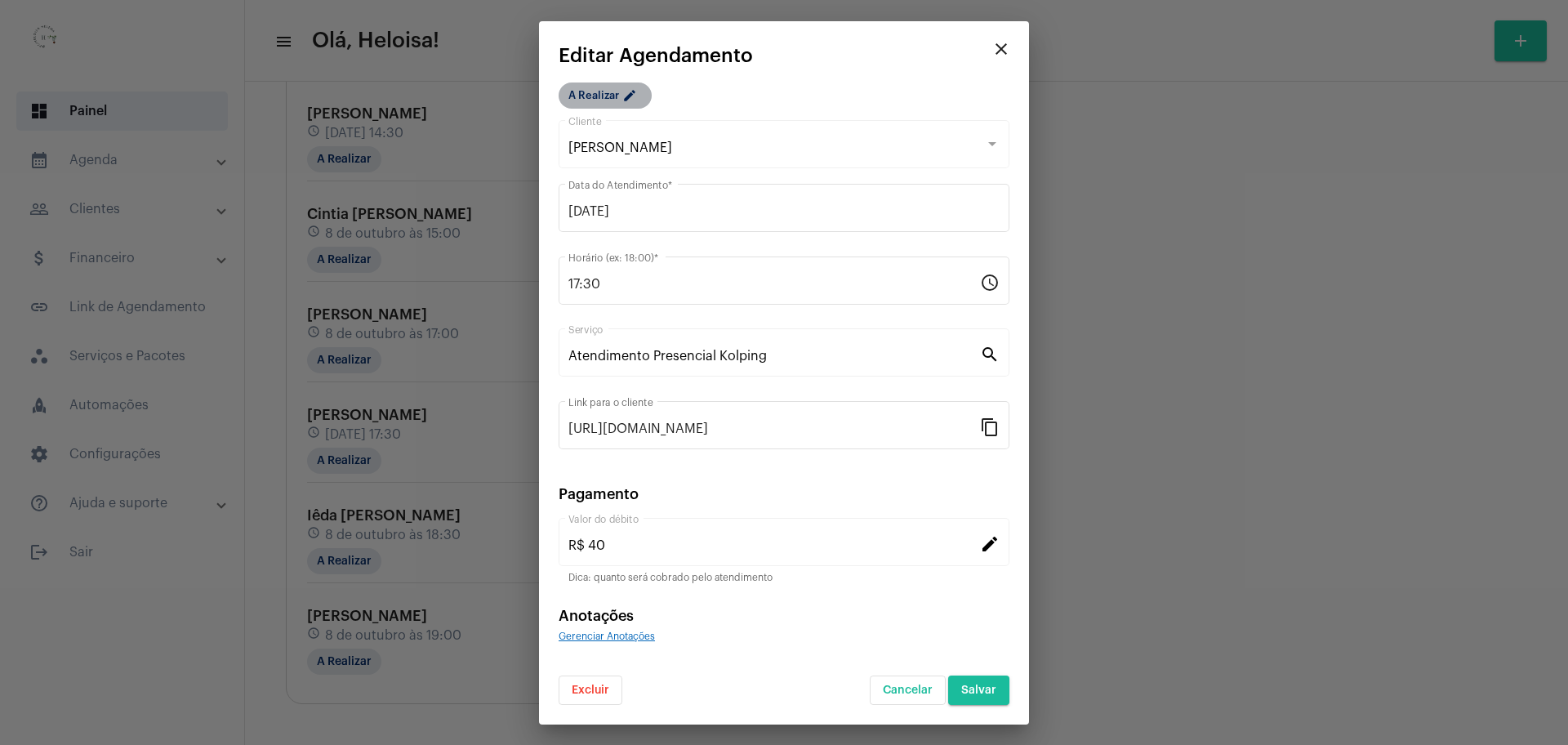
click at [584, 92] on mat-chip "A Realizar edit" at bounding box center [605, 96] width 93 height 26
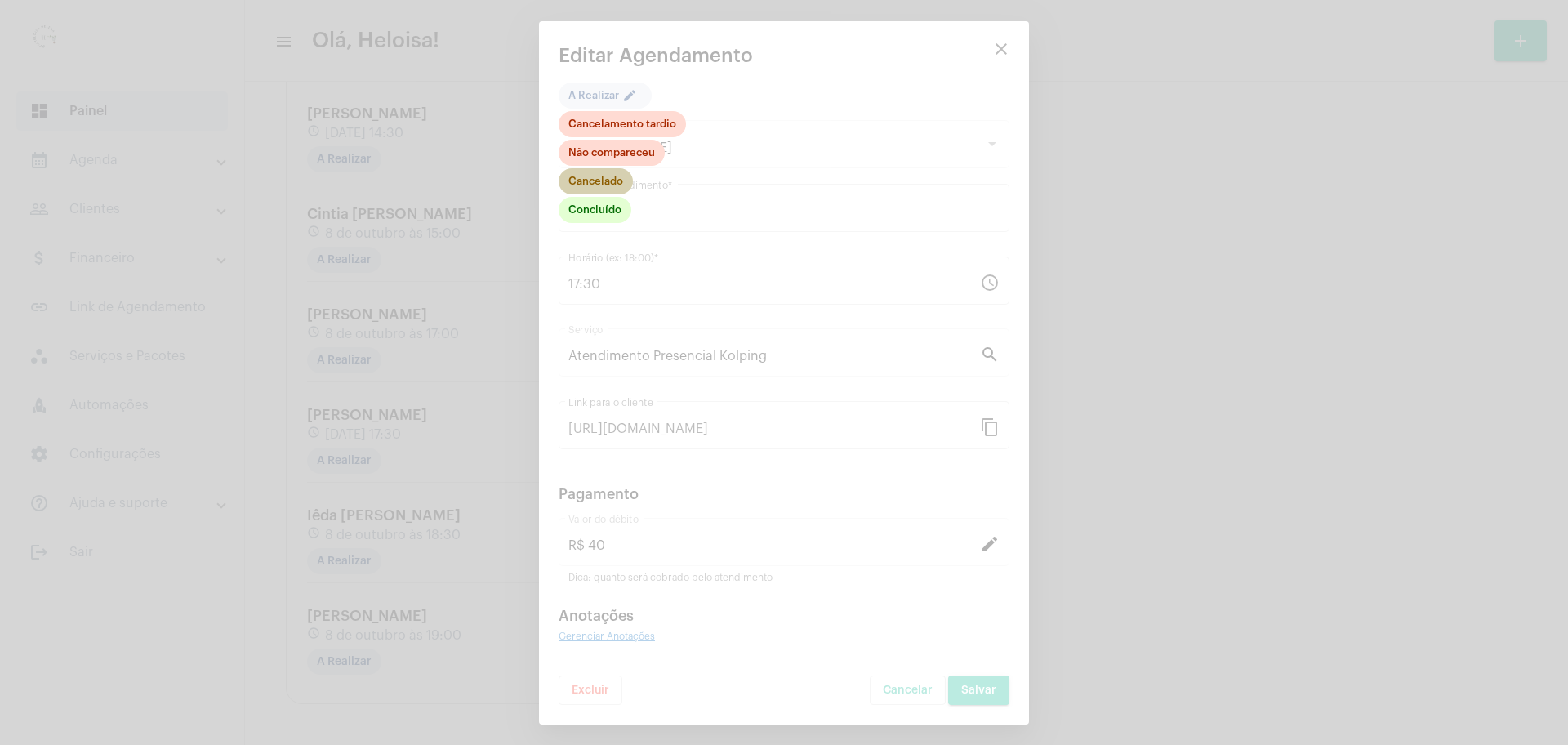
click at [604, 182] on mat-chip "Cancelado" at bounding box center [595, 181] width 74 height 26
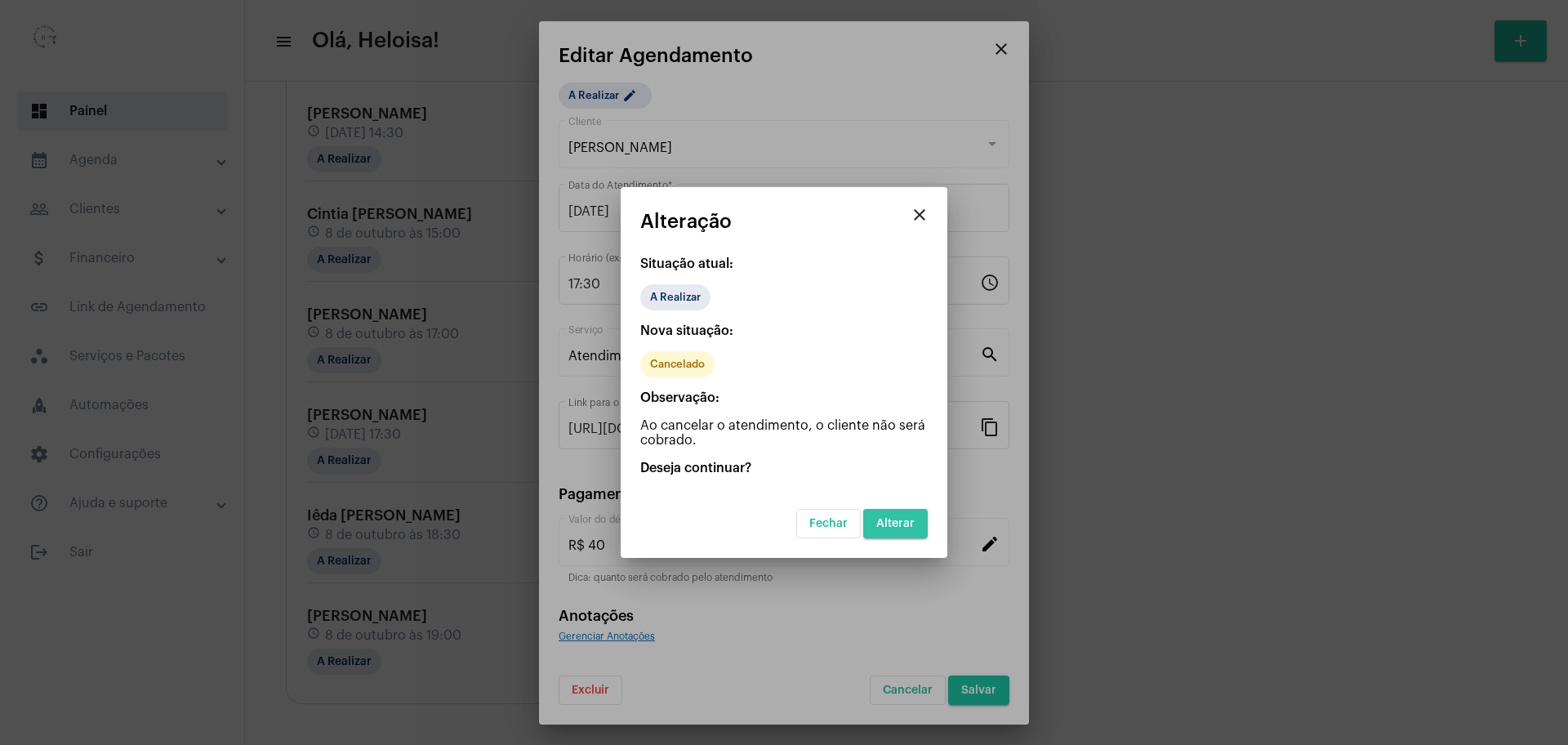
click at [911, 518] on span "Alterar" at bounding box center [895, 523] width 38 height 11
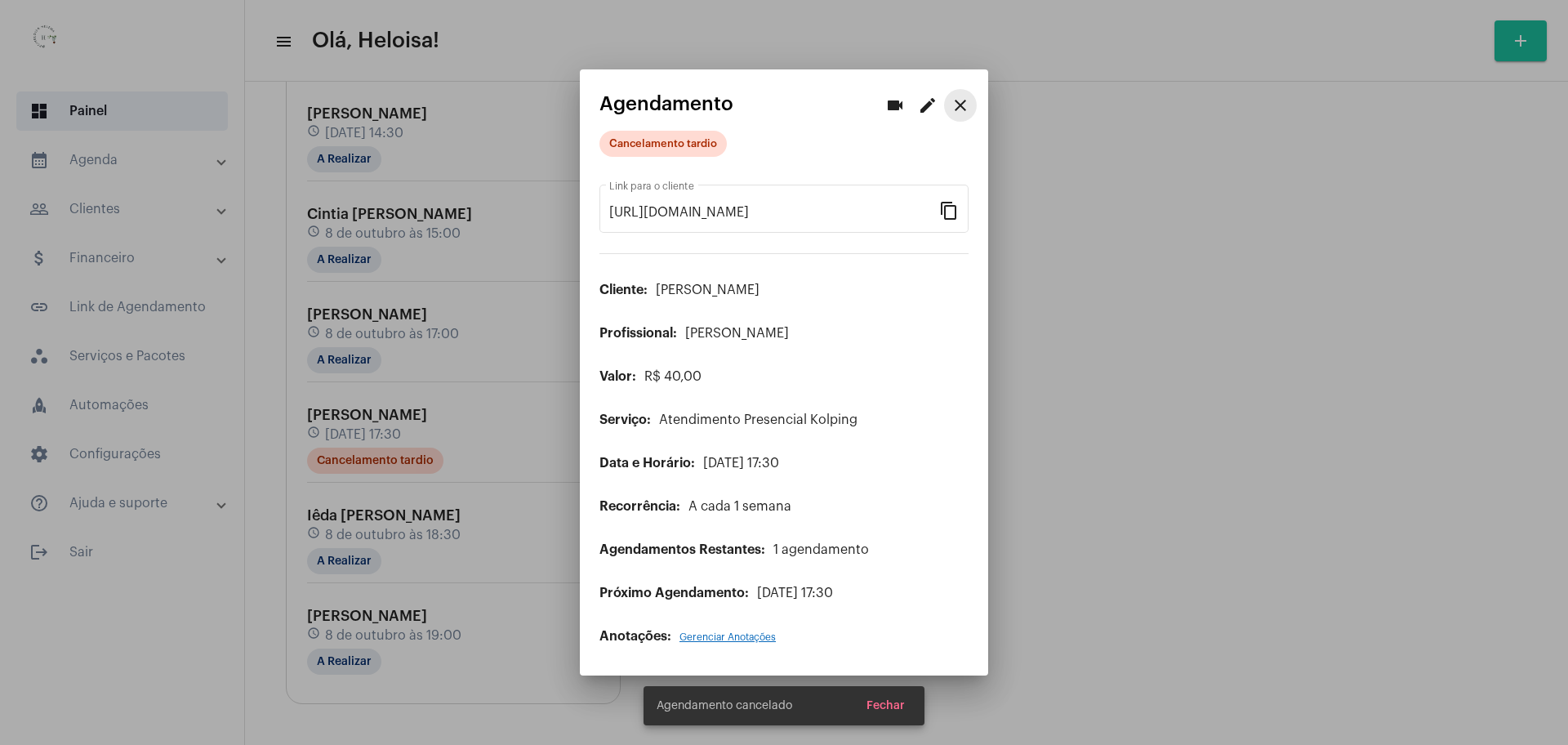
click at [967, 106] on mat-icon "close" at bounding box center [960, 105] width 20 height 20
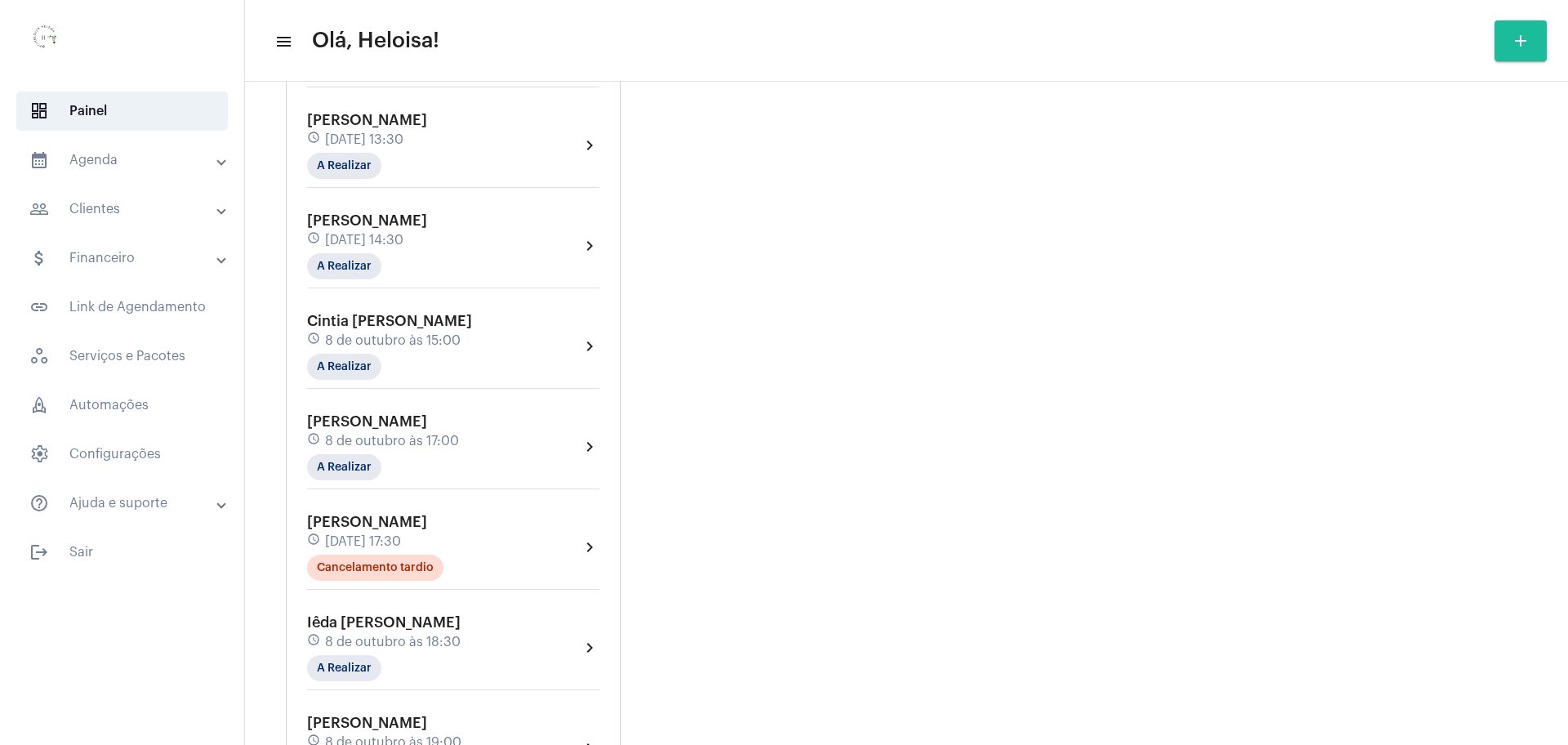
scroll to position [860, 0]
